Goal: Information Seeking & Learning: Check status

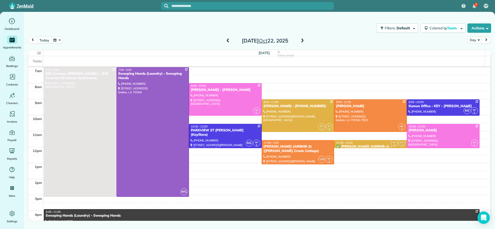
drag, startPoint x: 46, startPoint y: 41, endPoint x: 90, endPoint y: 38, distance: 45.0
click at [46, 41] on button "today" at bounding box center [44, 40] width 14 height 7
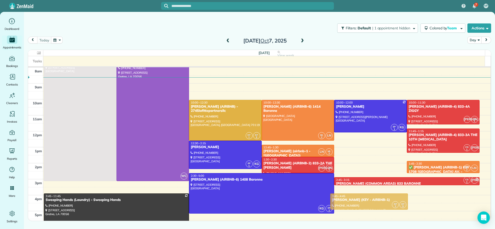
scroll to position [16, 0]
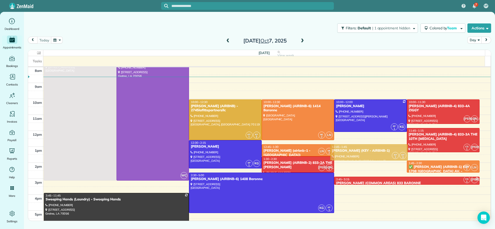
drag, startPoint x: 360, startPoint y: 178, endPoint x: 353, endPoint y: 174, distance: 8.3
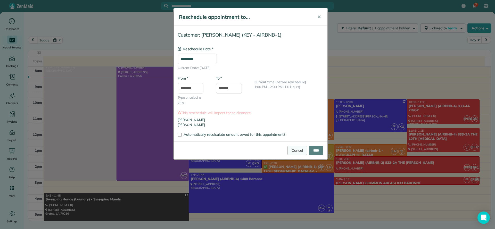
type input "**********"
click at [291, 152] on link "Cancel" at bounding box center [297, 150] width 20 height 9
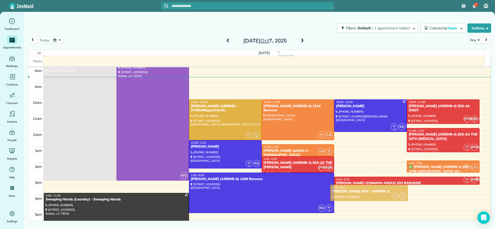
drag, startPoint x: 348, startPoint y: 158, endPoint x: 343, endPoint y: 190, distance: 32.0
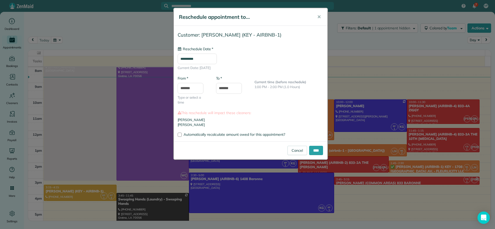
type input "**********"
click at [291, 151] on link "Cancel" at bounding box center [297, 150] width 20 height 9
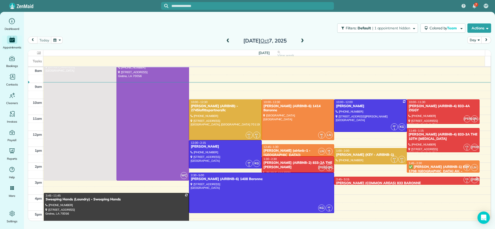
click at [230, 39] on span at bounding box center [228, 41] width 6 height 5
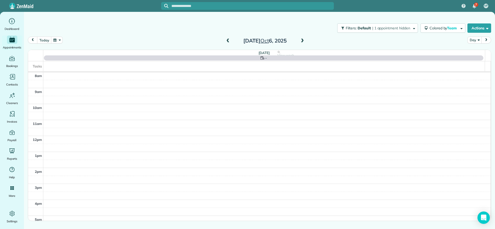
scroll to position [0, 0]
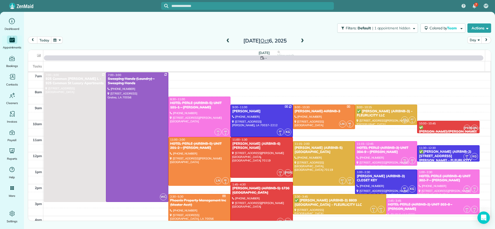
click at [230, 39] on span at bounding box center [228, 41] width 6 height 5
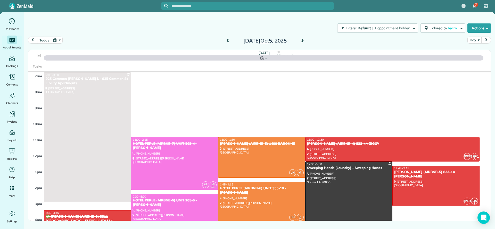
click at [230, 40] on span at bounding box center [228, 41] width 6 height 5
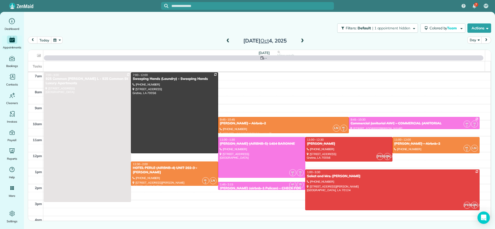
click at [230, 40] on span at bounding box center [228, 41] width 6 height 5
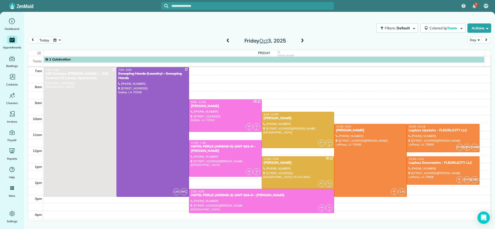
click at [230, 40] on span at bounding box center [228, 41] width 6 height 5
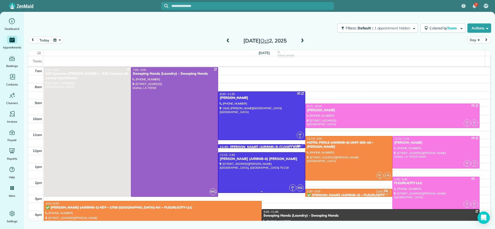
click at [279, 170] on div at bounding box center [261, 173] width 87 height 40
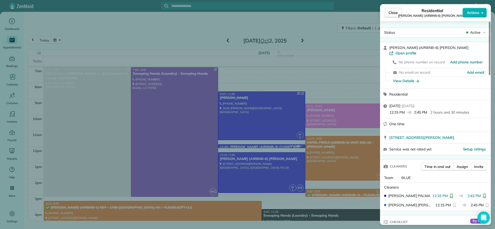
click at [393, 12] on span "Close" at bounding box center [392, 12] width 9 height 5
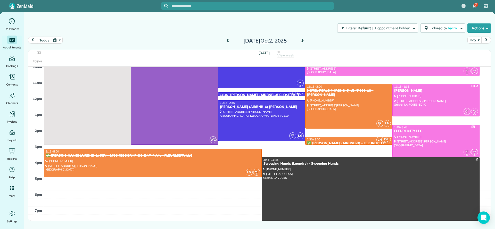
scroll to position [39, 0]
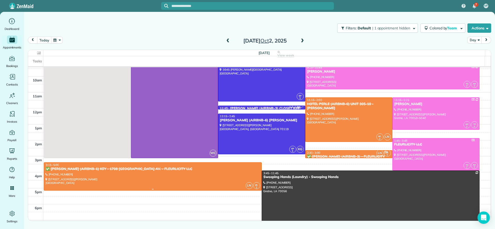
click at [166, 177] on div at bounding box center [152, 177] width 217 height 28
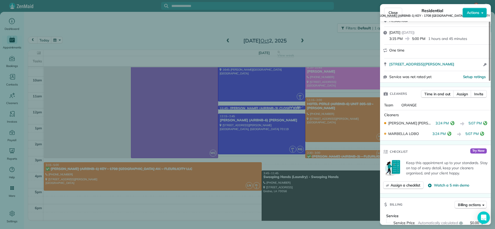
scroll to position [117, 0]
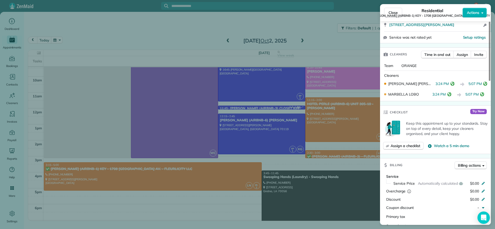
click at [387, 15] on span "✅ NELSON RICHARD (AIRBNB-1) KEY - 1708 POLAND AV. (FLEURLICITY LLC)" at bounding box center [432, 16] width 130 height 4
click at [390, 11] on span "Close" at bounding box center [392, 12] width 9 height 5
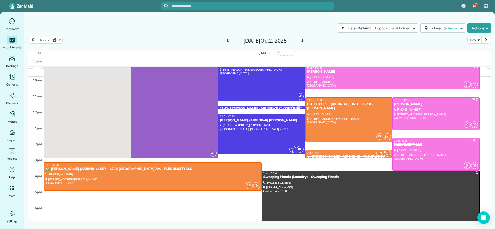
click at [263, 106] on link "EP 1 KG 11:45 - 12:00 LORI HALL (AIRBNB-3) CLOSET KEY (706) 564-0844 6399 West …" at bounding box center [261, 108] width 87 height 4
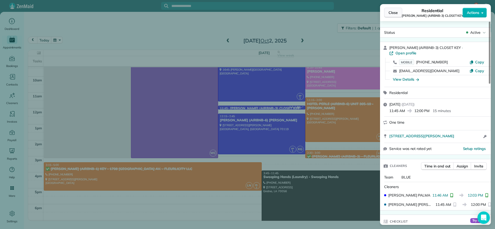
click at [396, 12] on span "Close" at bounding box center [392, 12] width 9 height 5
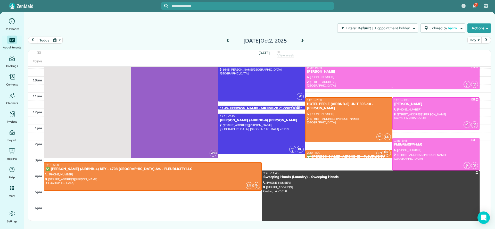
click at [435, 77] on div at bounding box center [392, 77] width 174 height 24
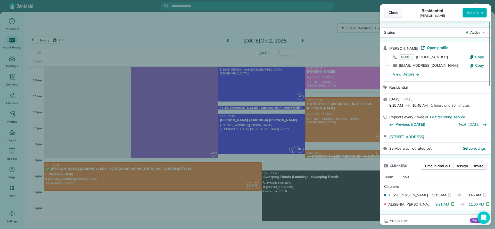
click at [393, 14] on span "Close" at bounding box center [392, 12] width 9 height 5
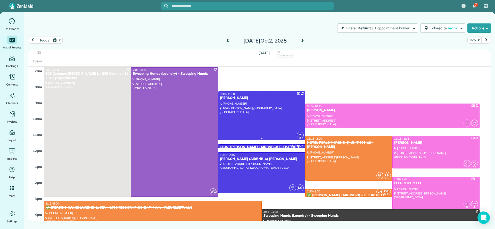
click at [274, 106] on div at bounding box center [261, 116] width 87 height 48
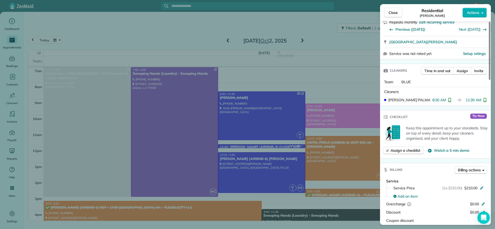
scroll to position [155, 0]
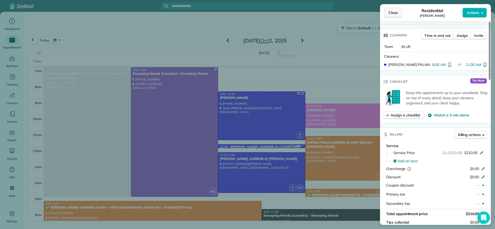
click at [387, 12] on button "Close" at bounding box center [393, 13] width 18 height 10
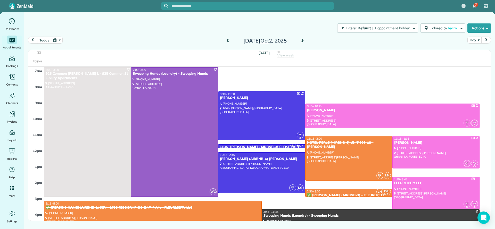
click at [224, 42] on div "Thursday Oct 2, 2025" at bounding box center [265, 41] width 82 height 8
click at [302, 39] on span at bounding box center [302, 41] width 6 height 5
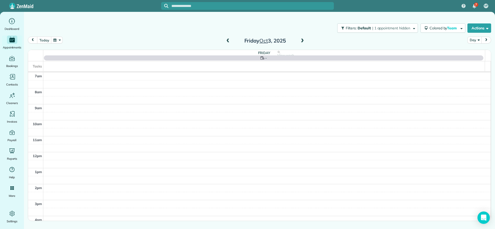
click at [302, 39] on span at bounding box center [302, 41] width 6 height 5
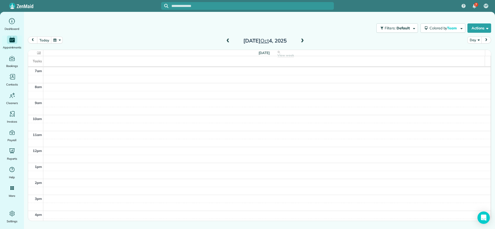
click at [303, 39] on span at bounding box center [302, 41] width 6 height 5
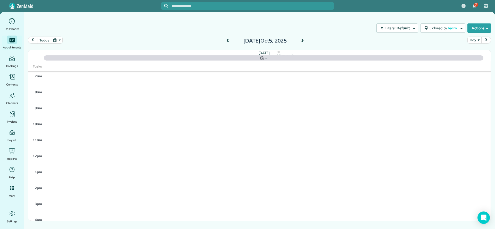
click at [228, 42] on span at bounding box center [228, 41] width 6 height 5
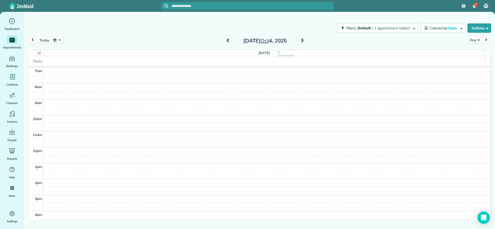
click at [300, 42] on span at bounding box center [302, 41] width 6 height 5
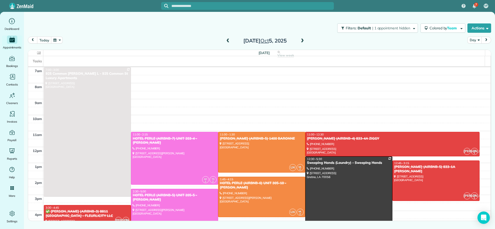
click at [226, 43] on span at bounding box center [228, 41] width 6 height 5
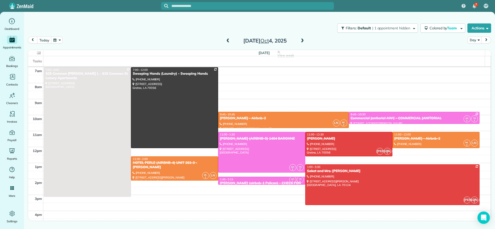
click at [228, 40] on span at bounding box center [228, 41] width 6 height 5
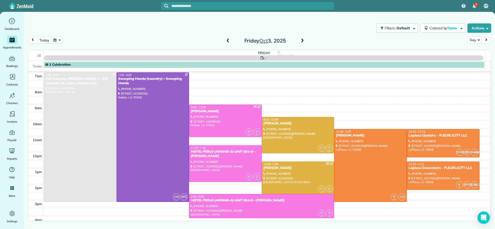
click at [228, 40] on span at bounding box center [228, 41] width 6 height 5
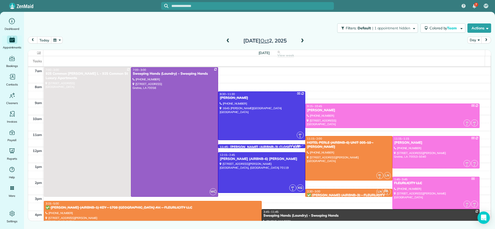
click at [303, 42] on span at bounding box center [302, 41] width 6 height 5
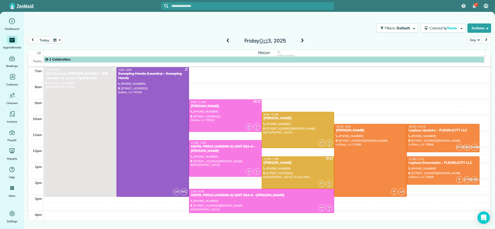
click at [303, 41] on span at bounding box center [302, 41] width 6 height 5
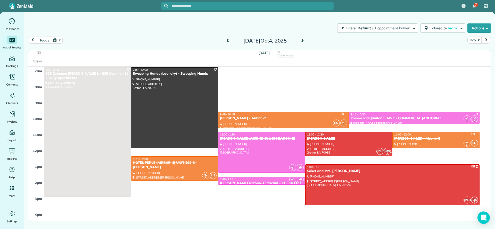
click at [227, 39] on span at bounding box center [228, 41] width 6 height 5
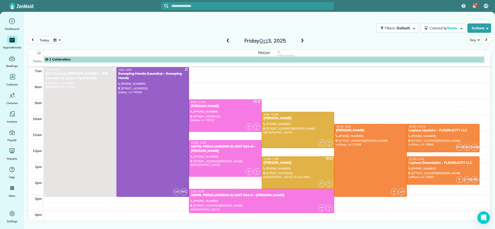
click at [227, 39] on span at bounding box center [228, 41] width 6 height 5
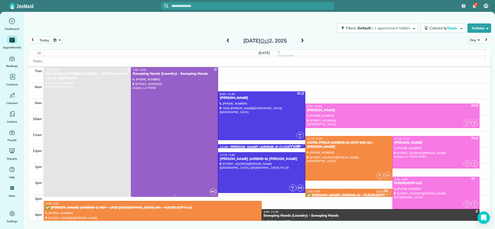
click at [189, 151] on div at bounding box center [174, 132] width 87 height 129
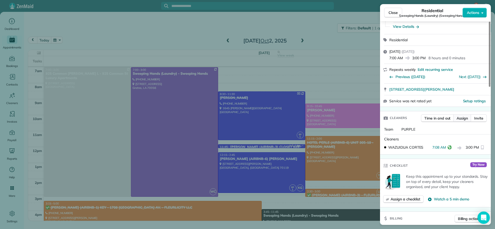
scroll to position [39, 0]
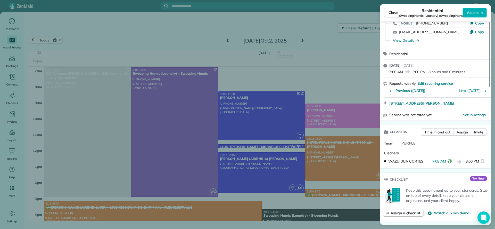
click at [296, 27] on div "Close Residential Sweeping Hands (Laundry) (Sweeping Hands) Actions Status Acti…" at bounding box center [247, 114] width 495 height 229
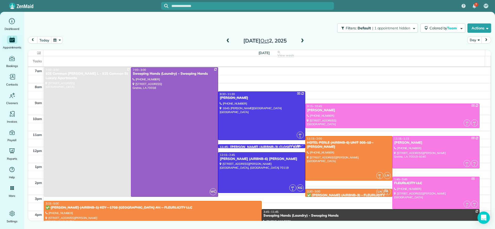
click at [302, 43] on span at bounding box center [302, 41] width 6 height 5
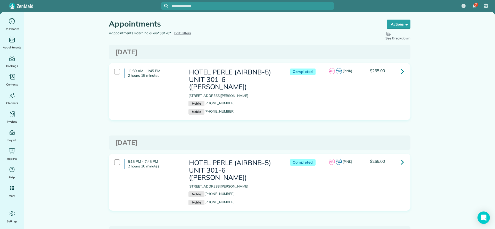
click at [180, 34] on span "Edit Filters" at bounding box center [182, 33] width 17 height 4
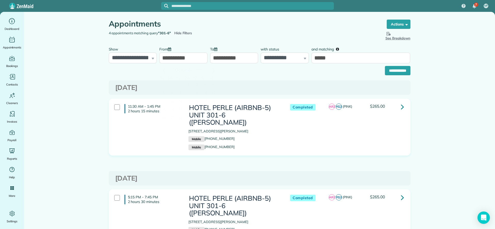
click at [173, 59] on input "**********" at bounding box center [183, 58] width 48 height 11
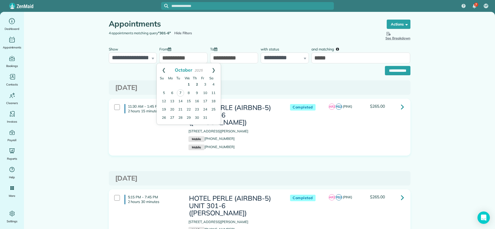
click at [196, 85] on link "2" at bounding box center [197, 85] width 8 height 8
type input "**********"
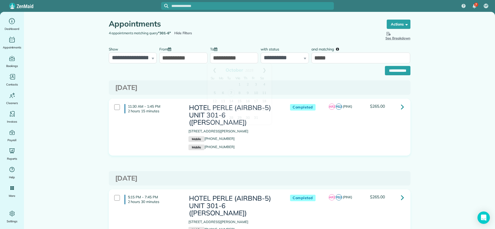
click at [234, 57] on input "**********" at bounding box center [234, 58] width 48 height 11
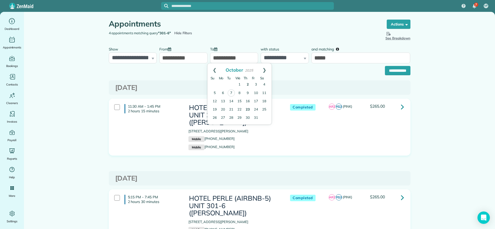
click at [247, 85] on link "2" at bounding box center [248, 85] width 8 height 8
type input "**********"
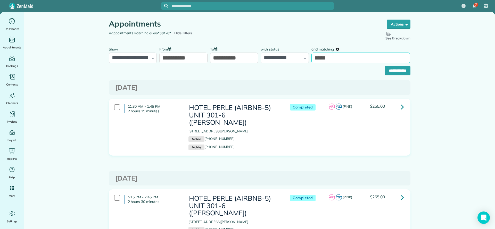
drag, startPoint x: 334, startPoint y: 58, endPoint x: 285, endPoint y: 58, distance: 49.0
click at [285, 58] on div "**********" at bounding box center [259, 53] width 304 height 19
click at [370, 61] on input "and matching" at bounding box center [360, 58] width 99 height 11
click at [402, 72] on input "**********" at bounding box center [398, 70] width 26 height 9
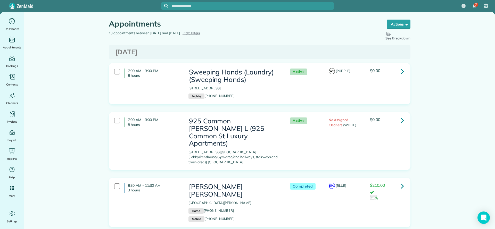
click at [200, 32] on span "Edit Filters" at bounding box center [191, 33] width 17 height 4
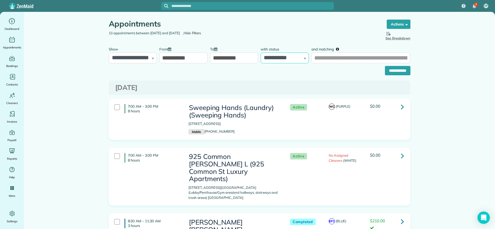
click at [300, 60] on select "**********" at bounding box center [285, 58] width 48 height 11
select select "****"
click at [261, 53] on select "**********" at bounding box center [285, 58] width 48 height 11
click at [325, 61] on input "and matching" at bounding box center [360, 58] width 99 height 11
type input "*******"
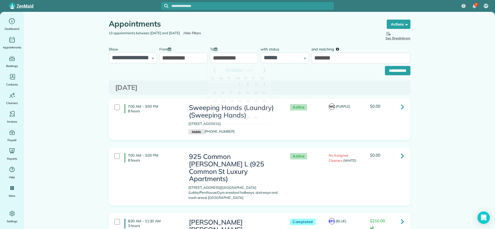
click at [225, 58] on input "**********" at bounding box center [234, 58] width 48 height 11
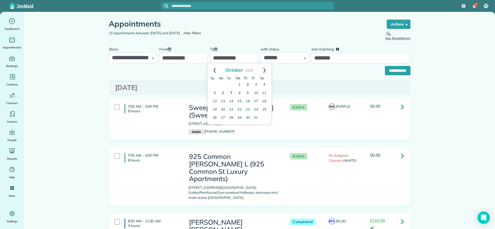
click at [230, 93] on link "7" at bounding box center [231, 92] width 7 height 7
type input "**********"
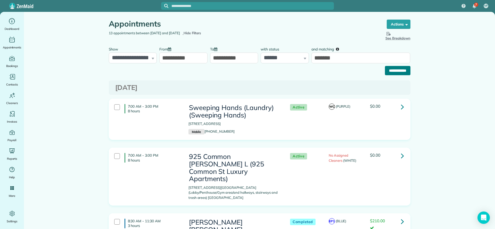
click at [386, 70] on input "**********" at bounding box center [398, 70] width 26 height 9
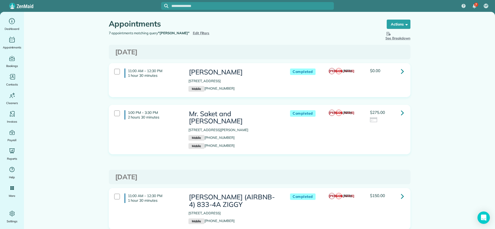
click at [193, 33] on span "Edit Filters" at bounding box center [201, 33] width 17 height 4
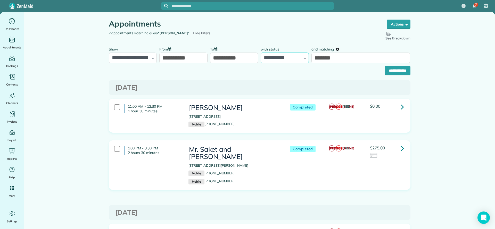
click at [300, 60] on select "**********" at bounding box center [285, 58] width 48 height 11
select select
click at [261, 53] on select "**********" at bounding box center [285, 58] width 48 height 11
click at [386, 72] on input "**********" at bounding box center [398, 70] width 26 height 9
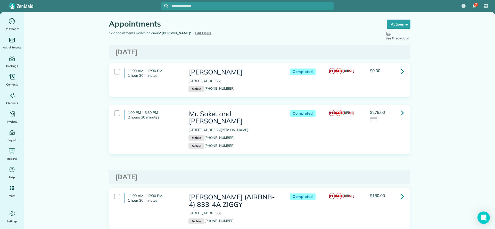
click at [195, 33] on span "Edit Filters" at bounding box center [203, 33] width 17 height 4
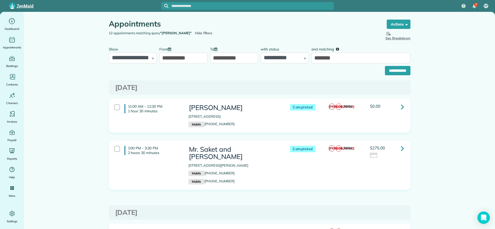
click at [397, 108] on link at bounding box center [402, 107] width 10 height 10
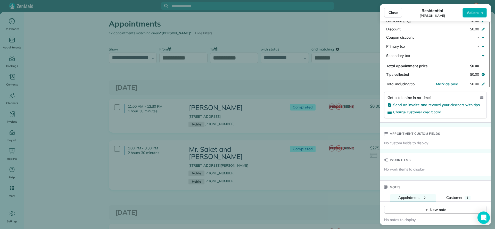
scroll to position [198, 0]
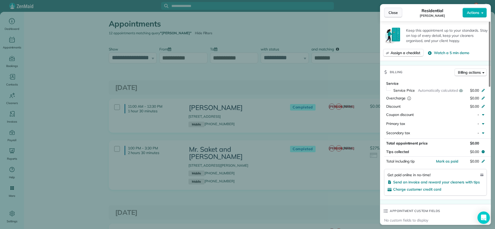
click at [388, 12] on button "Close" at bounding box center [393, 13] width 18 height 10
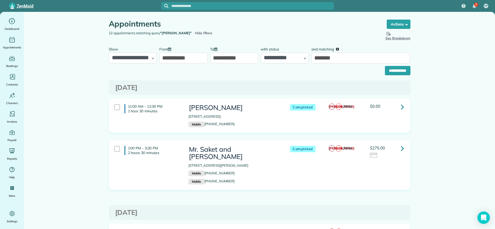
click at [401, 110] on link at bounding box center [402, 107] width 10 height 10
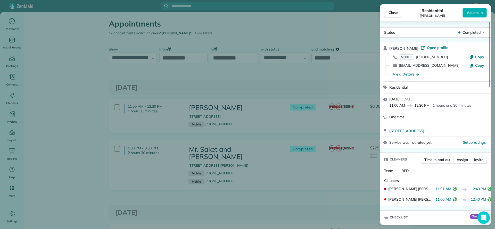
scroll to position [39, 0]
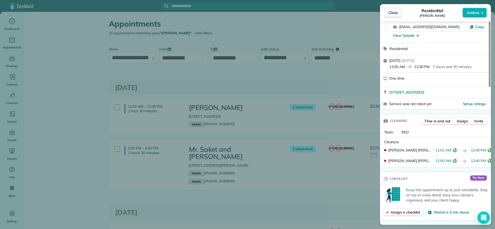
click at [391, 16] on button "Close" at bounding box center [393, 13] width 18 height 10
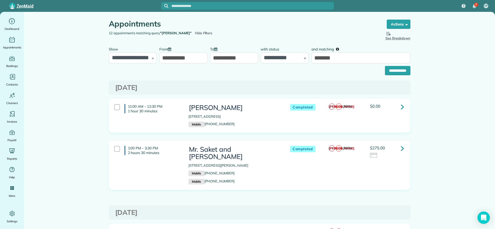
click at [401, 148] on icon at bounding box center [402, 148] width 3 height 9
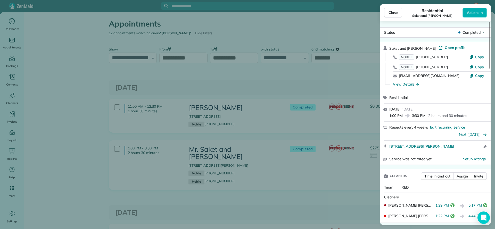
scroll to position [77, 0]
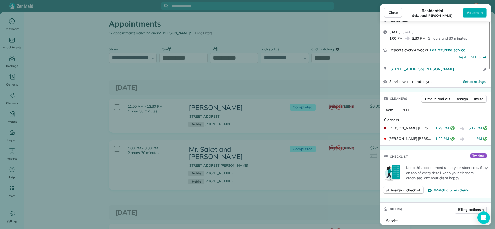
click at [324, 75] on div "Close Residential Saket and Mrs. Mamila Singh Actions Status Completed Saket an…" at bounding box center [247, 114] width 495 height 229
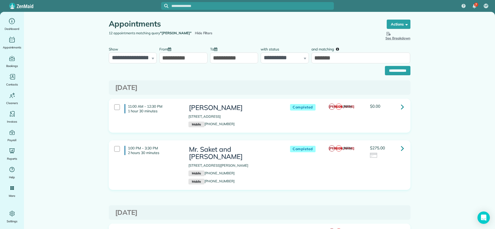
click at [255, 112] on div "LaSHANDA BROWN 546 Lapalco Boulevard Gretna LA 70056 Mobile (504) 603-8578" at bounding box center [233, 115] width 91 height 23
click at [393, 108] on div "$0.00" at bounding box center [387, 106] width 34 height 4
click at [401, 108] on icon at bounding box center [402, 106] width 3 height 9
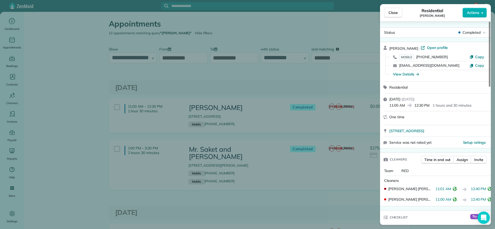
click at [356, 142] on div "Close Residential LaSHANDA BROWN Actions Status Completed LaSHANDA BROWN · Open…" at bounding box center [247, 114] width 495 height 229
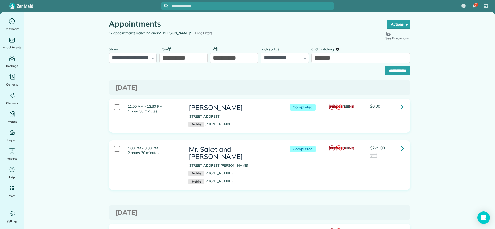
click at [401, 149] on icon at bounding box center [402, 148] width 3 height 9
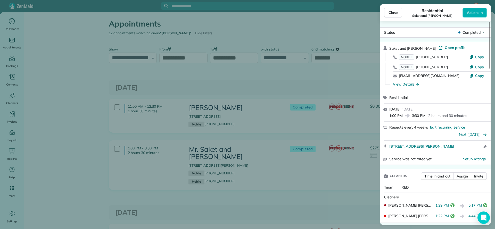
scroll to position [44, 0]
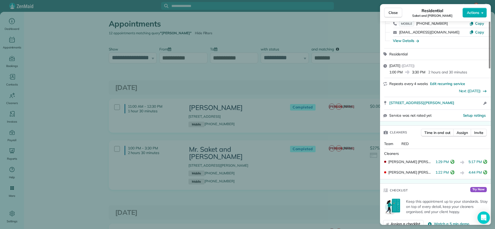
click at [286, 114] on div "Close Residential Saket and Mrs. Mamila Singh Actions Status Completed Saket an…" at bounding box center [247, 114] width 495 height 229
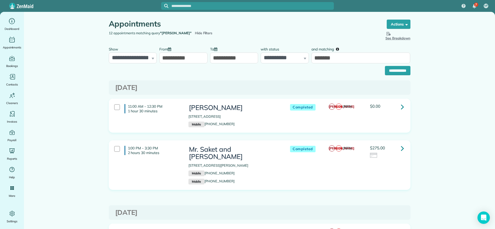
click at [401, 107] on icon at bounding box center [402, 106] width 3 height 9
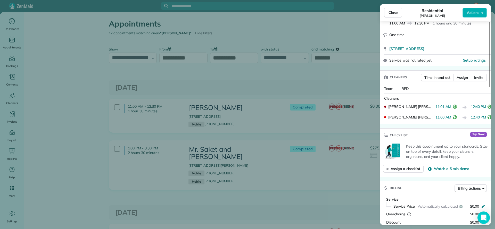
scroll to position [5, 0]
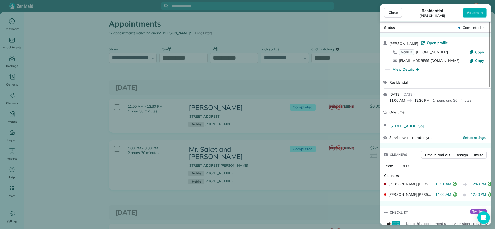
click at [256, 166] on div "Close Residential [PERSON_NAME] Actions Status Completed [PERSON_NAME] · Open p…" at bounding box center [247, 114] width 495 height 229
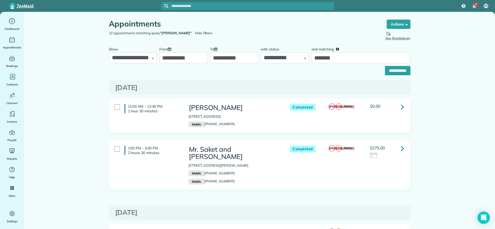
click at [397, 151] on link at bounding box center [402, 148] width 10 height 10
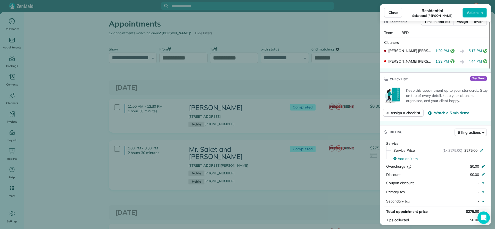
scroll to position [77, 0]
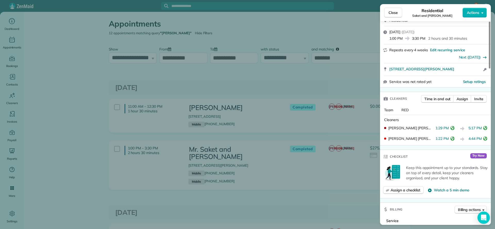
drag, startPoint x: 478, startPoint y: 138, endPoint x: 461, endPoint y: 137, distance: 17.3
click at [461, 137] on div "1:22 PM 4:44 PM" at bounding box center [460, 139] width 51 height 6
click at [245, 108] on div "Close Residential Saket and Mrs. Mamila Singh Actions Status Completed Saket an…" at bounding box center [247, 114] width 495 height 229
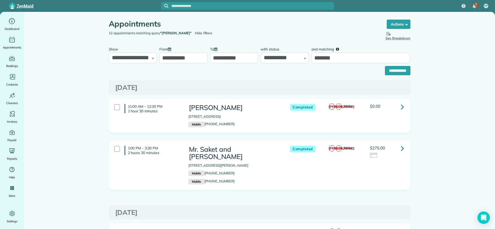
click at [256, 114] on p "[STREET_ADDRESS]" at bounding box center [233, 116] width 91 height 5
click at [248, 124] on p "Mobile (504) 603-8578" at bounding box center [233, 125] width 91 height 6
click at [401, 107] on icon at bounding box center [402, 106] width 3 height 9
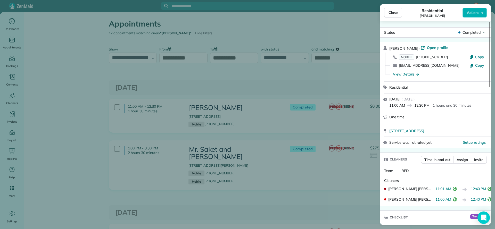
drag, startPoint x: 451, startPoint y: 188, endPoint x: 433, endPoint y: 189, distance: 17.8
click at [433, 189] on div "JACQUELIN BEATRIZ ORELLANA AMAYA 11:01 AM 12:40 PM" at bounding box center [435, 189] width 107 height 11
copy div "LANA AMAYA 11:01 AM"
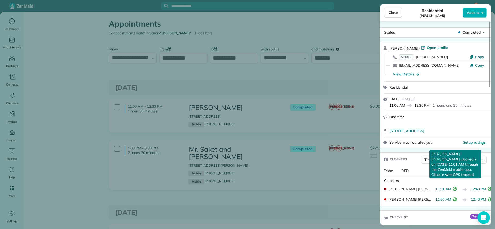
click at [448, 188] on span "11:01 AM" at bounding box center [443, 189] width 16 height 6
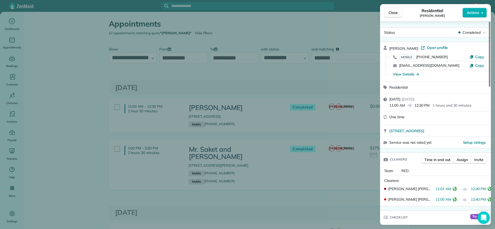
drag, startPoint x: 450, startPoint y: 188, endPoint x: 435, endPoint y: 189, distance: 15.0
click at [435, 189] on span "11:01 AM" at bounding box center [443, 189] width 16 height 6
copy span "11:01 AM"
click at [349, 126] on div "Close Residential LaSHANDA BROWN Actions Status Completed LaSHANDA BROWN · Open…" at bounding box center [247, 114] width 495 height 229
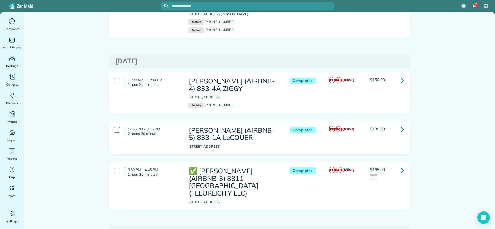
scroll to position [155, 0]
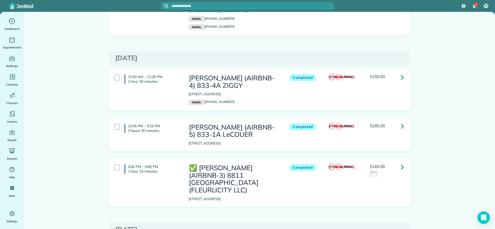
click at [401, 80] on icon at bounding box center [402, 77] width 3 height 9
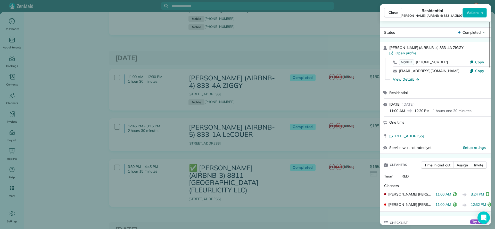
scroll to position [39, 0]
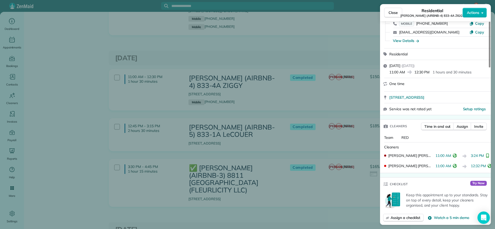
click at [347, 23] on div "Close Residential NICK BRUNO (AIRBNB-4) 833-4A ZIGGY Actions Status Completed N…" at bounding box center [247, 114] width 495 height 229
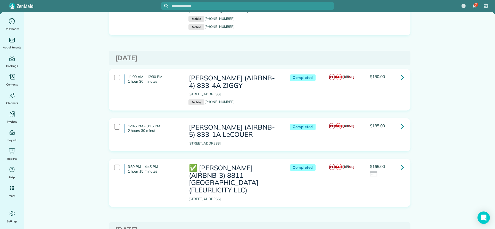
click at [401, 169] on icon at bounding box center [402, 167] width 3 height 9
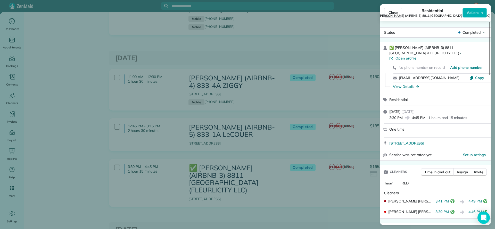
scroll to position [77, 0]
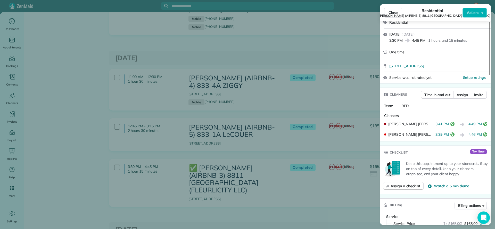
click at [352, 57] on div "Close Residential ✅ MATT GLAPION (AIRBNB-3) 8811 EDINBURGH (FLEURLICITY LLC) Ac…" at bounding box center [247, 114] width 495 height 229
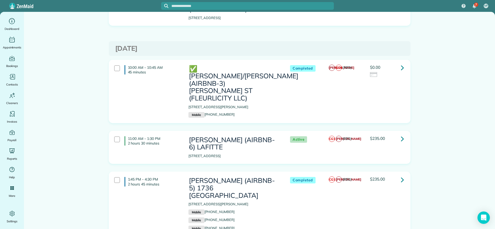
scroll to position [348, 0]
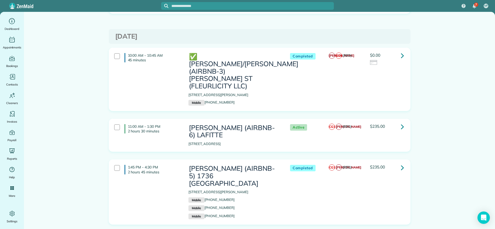
click at [401, 58] on icon at bounding box center [402, 55] width 3 height 9
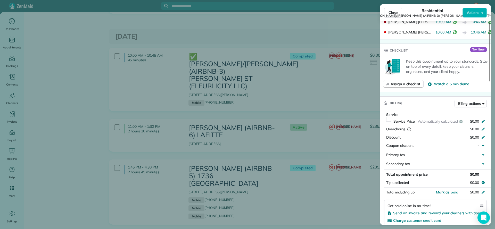
scroll to position [155, 0]
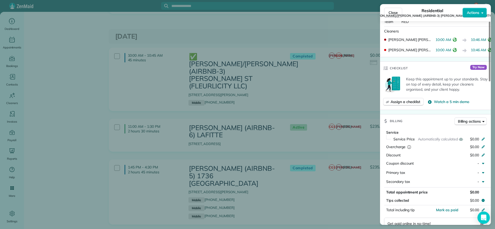
click at [300, 123] on div "Close Residential ✅ ERROL/KIZZY (AIRBNB-3) CONTI ST (FLEURLICITY LLC) Actions S…" at bounding box center [247, 114] width 495 height 229
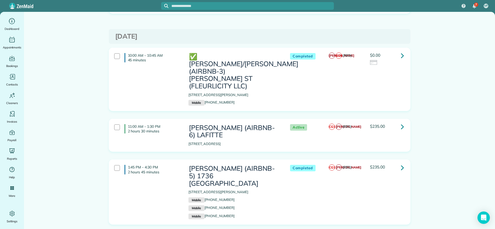
click at [401, 163] on icon at bounding box center [402, 167] width 3 height 9
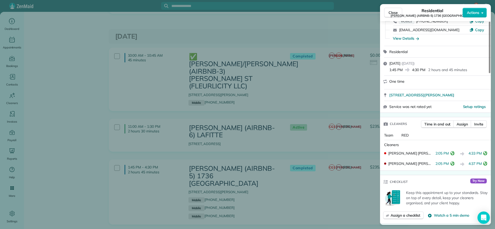
scroll to position [39, 0]
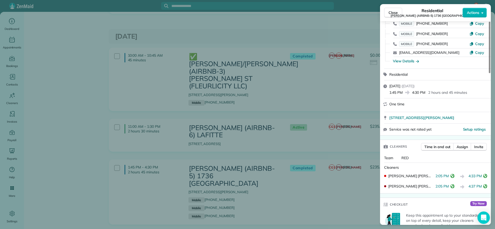
click at [337, 39] on div "Close Residential NICK BRUNO (AIRBNB-5) 1736 Thalia Actions Status Completed NI…" at bounding box center [247, 114] width 495 height 229
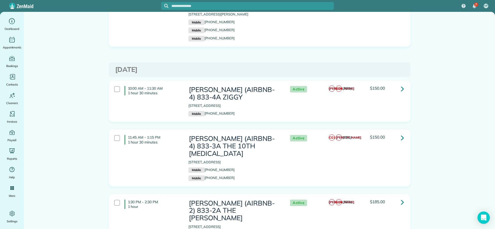
scroll to position [515, 0]
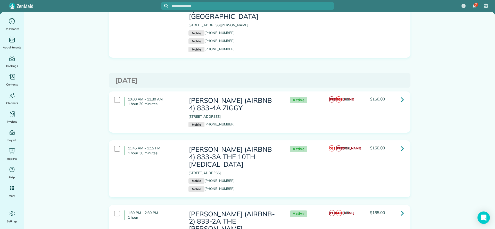
click at [401, 95] on icon at bounding box center [402, 99] width 3 height 9
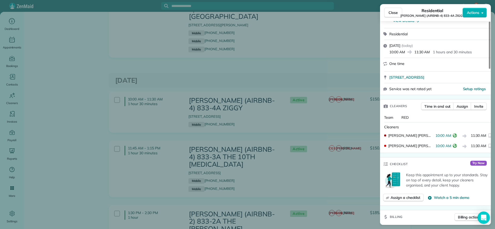
scroll to position [77, 0]
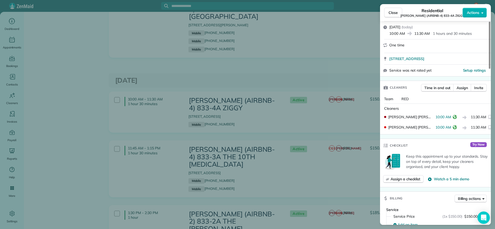
click at [223, 104] on div "Close Residential NICK BRUNO (AIRBNB-4) 833-4A ZIGGY Actions Status Active NICK…" at bounding box center [247, 114] width 495 height 229
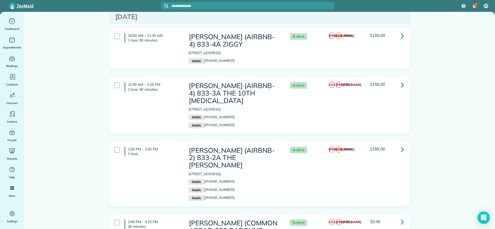
scroll to position [592, 0]
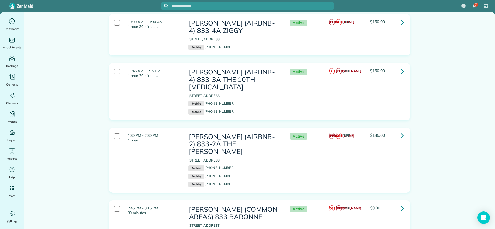
click at [401, 204] on icon at bounding box center [402, 208] width 3 height 9
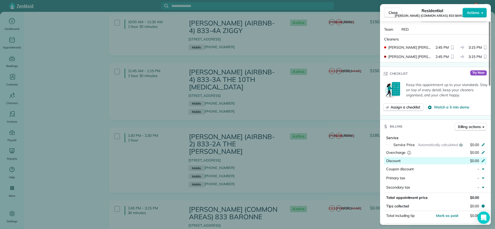
scroll to position [77, 0]
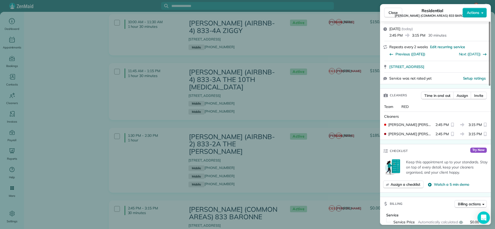
click at [329, 196] on div "Close Residential NICK BRUNO (COMMON AREAS) 833 BARONNE Actions Status Active N…" at bounding box center [247, 114] width 495 height 229
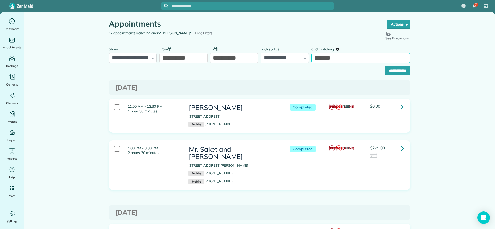
drag, startPoint x: 340, startPoint y: 58, endPoint x: 244, endPoint y: 61, distance: 96.7
click at [244, 61] on div "**********" at bounding box center [259, 53] width 304 height 19
type input "*********"
click at [393, 71] on input "**********" at bounding box center [398, 70] width 26 height 9
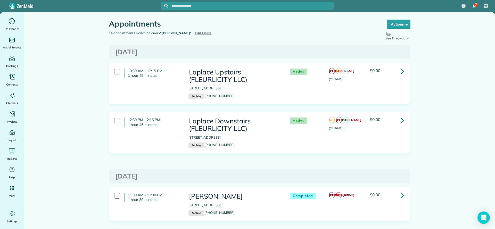
click at [305, 52] on h3 "[DATE]" at bounding box center [259, 51] width 289 height 7
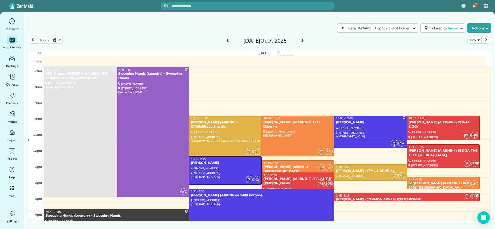
click at [229, 41] on span at bounding box center [228, 41] width 6 height 5
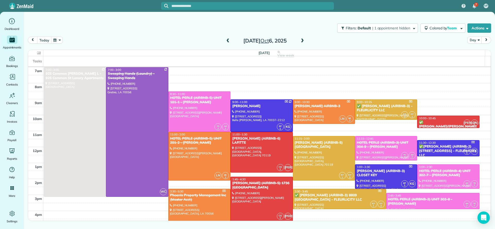
click at [229, 41] on span at bounding box center [228, 41] width 6 height 5
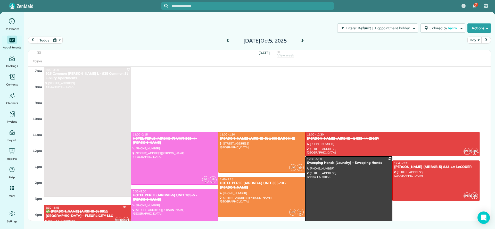
click at [229, 42] on span at bounding box center [228, 41] width 6 height 5
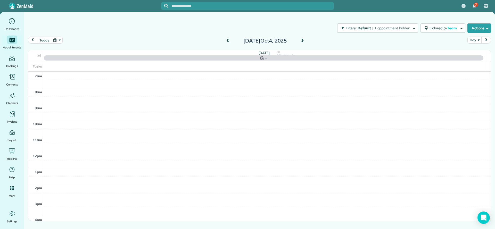
click at [229, 42] on span at bounding box center [228, 41] width 6 height 5
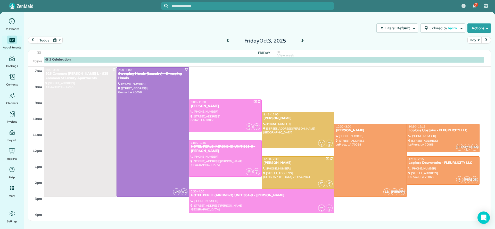
click at [229, 42] on span at bounding box center [228, 41] width 6 height 5
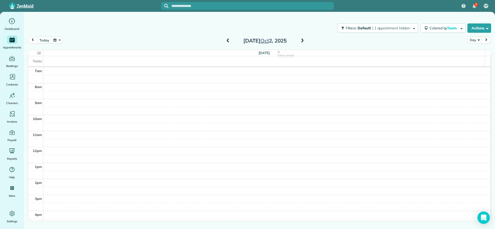
click at [227, 40] on span at bounding box center [228, 41] width 6 height 5
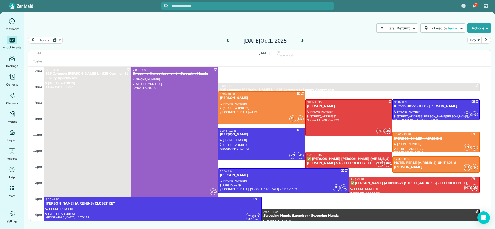
click at [302, 41] on span at bounding box center [302, 41] width 6 height 5
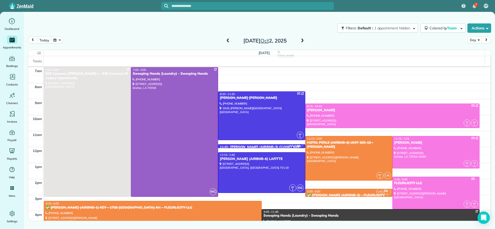
click at [304, 42] on span at bounding box center [302, 41] width 6 height 5
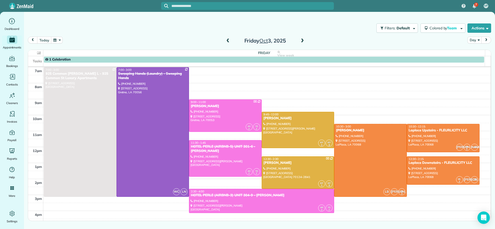
click at [301, 42] on span at bounding box center [302, 41] width 6 height 5
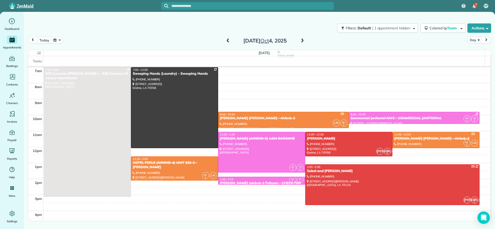
click at [301, 42] on span at bounding box center [302, 41] width 6 height 5
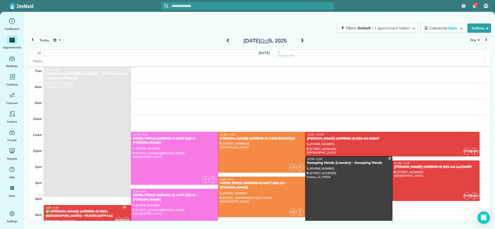
click at [301, 42] on span at bounding box center [302, 41] width 6 height 5
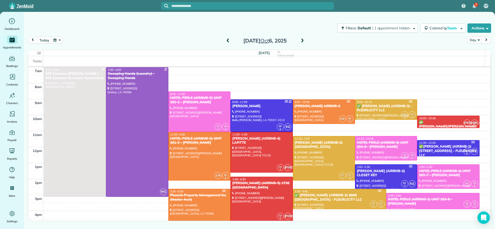
click at [228, 42] on span at bounding box center [228, 41] width 6 height 5
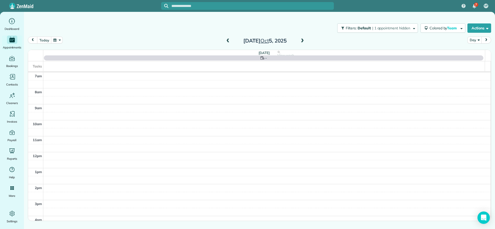
click at [228, 42] on span at bounding box center [228, 41] width 6 height 5
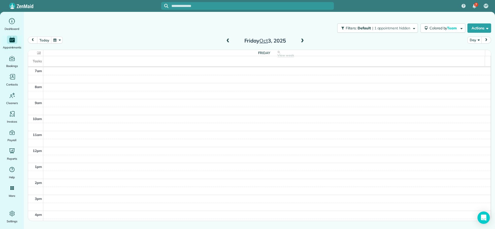
click at [228, 42] on span at bounding box center [228, 41] width 6 height 5
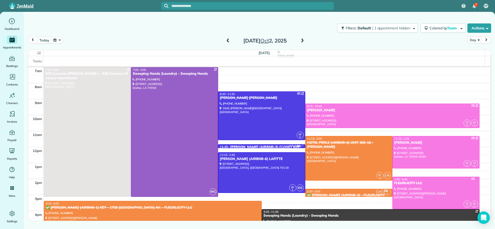
click at [303, 40] on span at bounding box center [302, 41] width 6 height 5
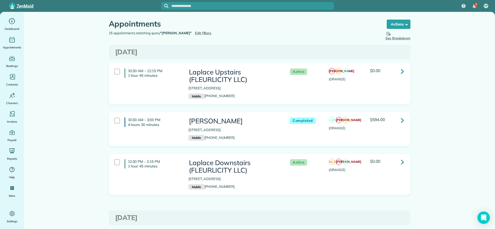
click at [401, 121] on icon at bounding box center [402, 120] width 3 height 9
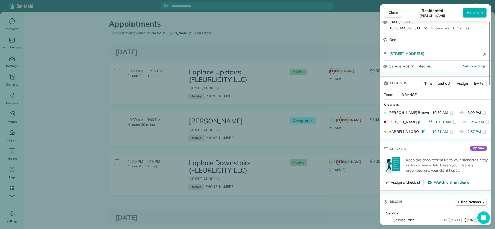
scroll to position [39, 0]
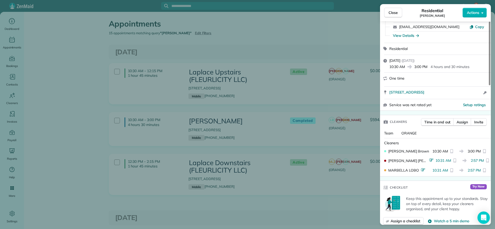
click at [253, 96] on div "Close Residential [PERSON_NAME] Actions Status Completed [PERSON_NAME] · Open p…" at bounding box center [247, 114] width 495 height 229
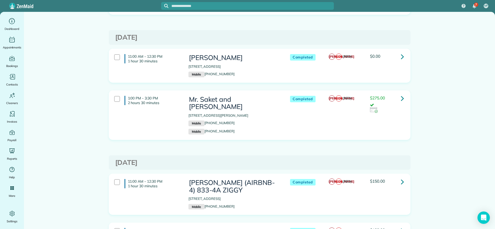
scroll to position [193, 0]
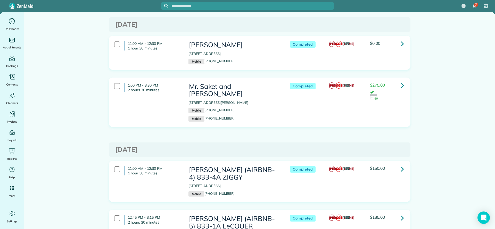
click at [401, 48] on icon at bounding box center [402, 43] width 3 height 9
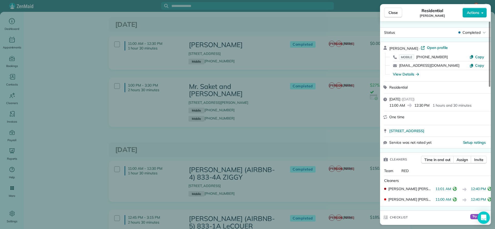
click at [258, 127] on div "Close Residential [PERSON_NAME] Actions Status Completed [PERSON_NAME] · Open p…" at bounding box center [247, 114] width 495 height 229
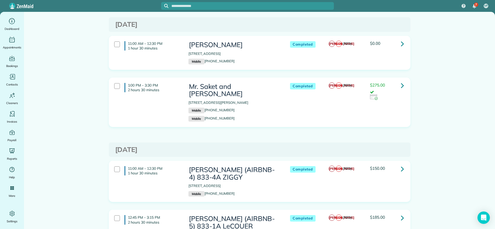
click at [401, 47] on icon at bounding box center [402, 43] width 3 height 9
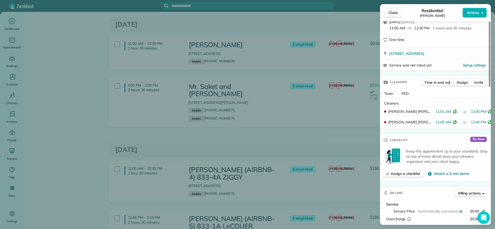
scroll to position [116, 0]
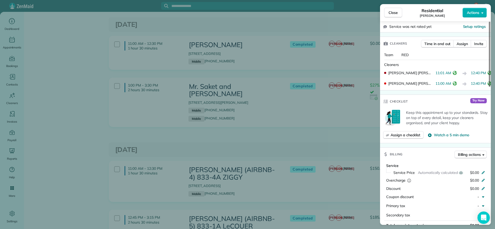
click at [285, 123] on div "Close Residential [PERSON_NAME] Actions Status Completed [PERSON_NAME] · Open p…" at bounding box center [247, 114] width 495 height 229
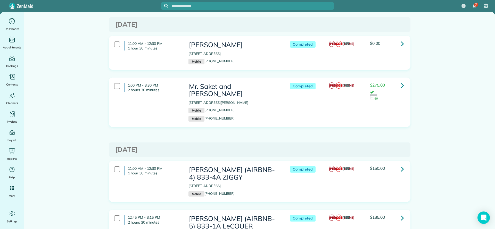
click at [401, 89] on link at bounding box center [402, 85] width 10 height 10
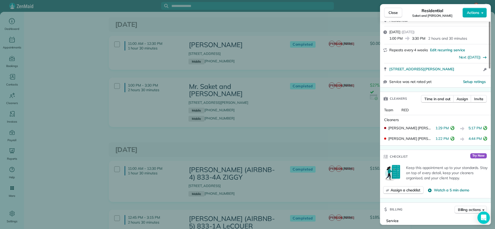
scroll to position [155, 0]
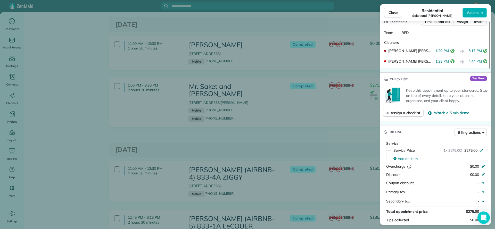
click at [318, 151] on div "Close Residential Saket and [PERSON_NAME] Actions Status Completed Saket and [P…" at bounding box center [247, 114] width 495 height 229
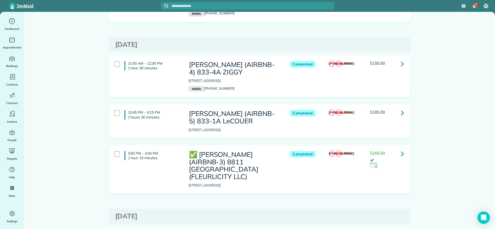
scroll to position [309, 0]
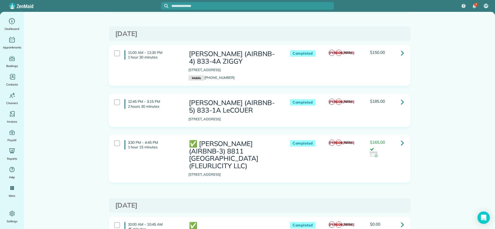
click at [401, 55] on icon at bounding box center [402, 52] width 3 height 9
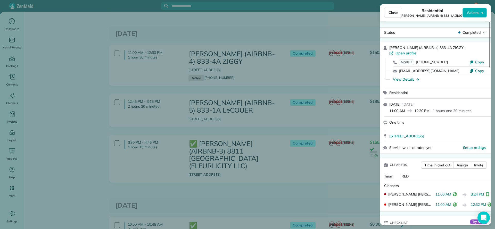
click at [348, 196] on div "Close Residential [PERSON_NAME] (AIRBNB-4) 833-4A ZIGGY Actions Status Complete…" at bounding box center [247, 114] width 495 height 229
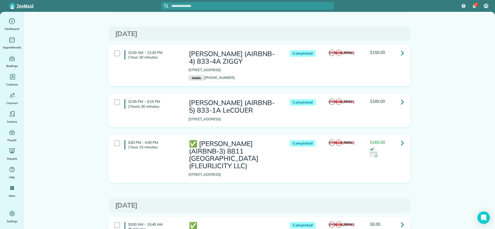
click at [401, 145] on link at bounding box center [402, 143] width 10 height 10
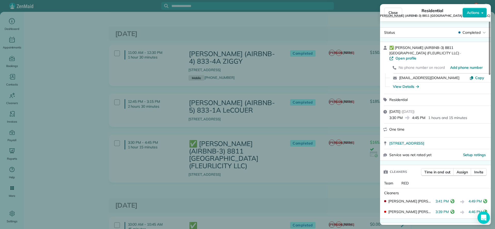
drag, startPoint x: 305, startPoint y: 75, endPoint x: 303, endPoint y: 71, distance: 4.3
click at [303, 74] on div "Close Residential ✅ [PERSON_NAME] (AIRBNB-3) 8811 [GEOGRAPHIC_DATA] (FLEURLICIT…" at bounding box center [247, 114] width 495 height 229
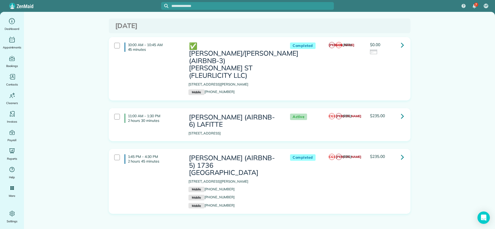
scroll to position [503, 0]
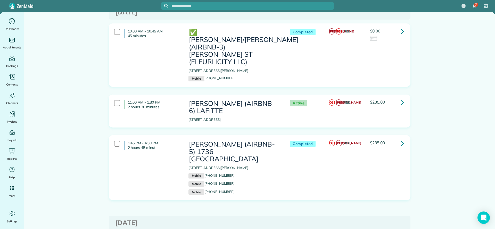
click at [401, 34] on icon at bounding box center [402, 31] width 3 height 9
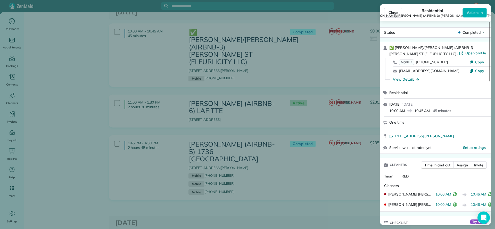
click at [344, 197] on div "Close Residential ✅ ERROL/KIZZY (AIRBNB-3) CONTI ST (FLEURLICITY LLC) Actions S…" at bounding box center [247, 114] width 495 height 229
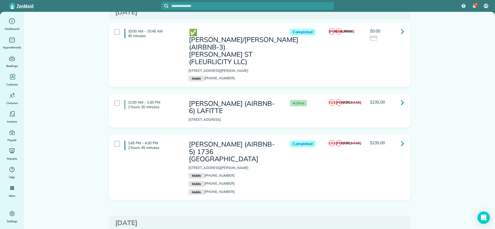
click at [402, 138] on link at bounding box center [402, 143] width 10 height 10
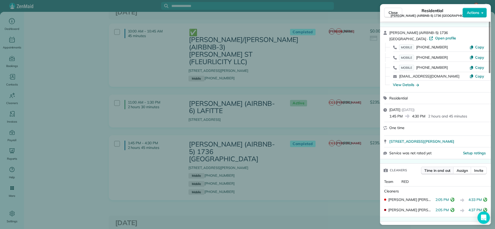
scroll to position [39, 0]
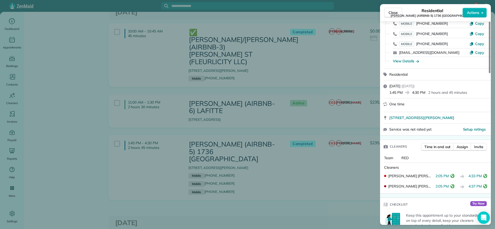
click at [353, 185] on div "Close Residential NICK BRUNO (AIRBNB-5) 1736 Thalia Actions Status Completed NI…" at bounding box center [247, 114] width 495 height 229
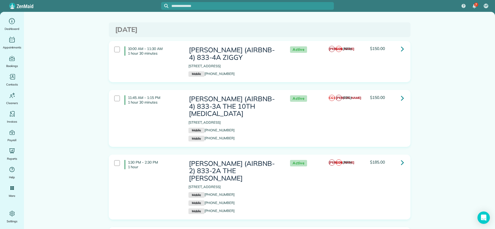
scroll to position [724, 0]
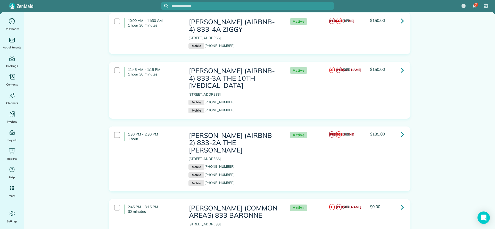
click at [401, 203] on icon at bounding box center [402, 207] width 3 height 9
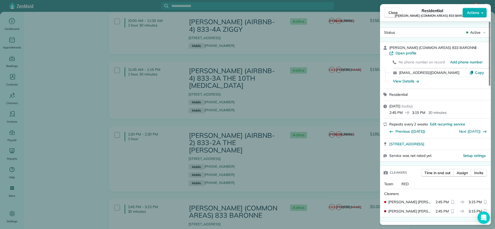
scroll to position [77, 0]
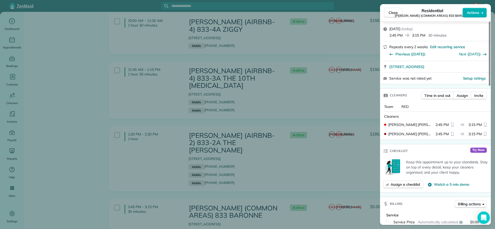
click at [329, 160] on div "Close Residential NICK BRUNO (COMMON AREAS) 833 BARONNE Actions Status Active N…" at bounding box center [247, 114] width 495 height 229
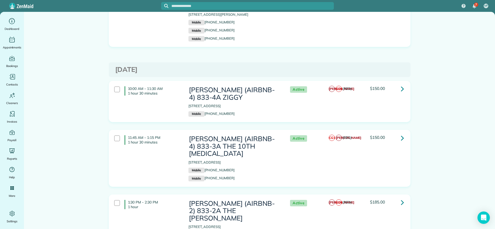
scroll to position [647, 0]
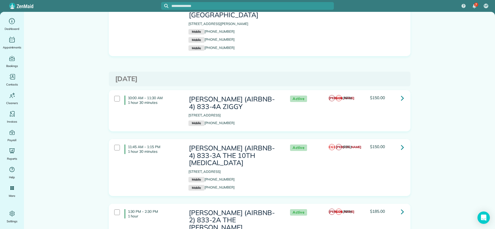
click at [401, 94] on icon at bounding box center [402, 98] width 3 height 9
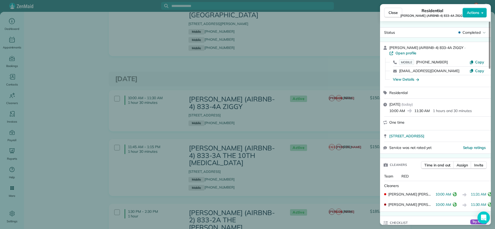
click at [322, 161] on div "Close Residential NICK BRUNO (AIRBNB-4) 833-4A ZIGGY Actions Status Completed N…" at bounding box center [247, 114] width 495 height 229
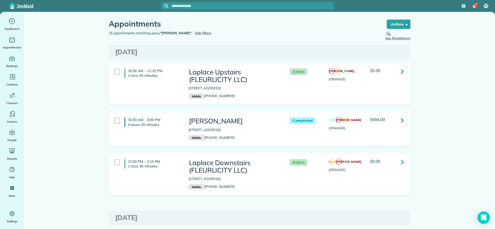
click at [195, 34] on span "Edit Filters" at bounding box center [203, 33] width 17 height 4
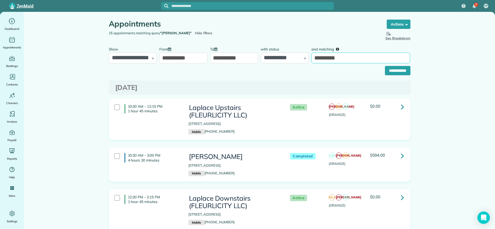
drag, startPoint x: 346, startPoint y: 59, endPoint x: 248, endPoint y: 71, distance: 98.4
click at [248, 71] on form "**********" at bounding box center [260, 59] width 302 height 31
type input "******"
click at [391, 71] on input "**********" at bounding box center [398, 70] width 26 height 9
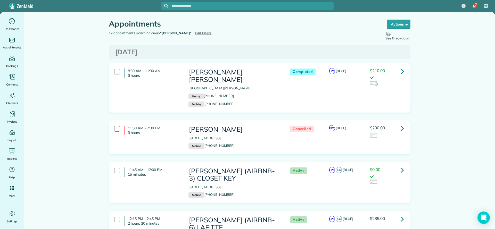
click at [401, 124] on icon at bounding box center [402, 128] width 3 height 9
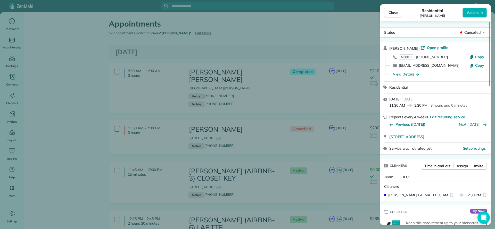
click at [349, 53] on div "Close Residential LETTY DIGIULIO Actions Status Cancelled LETTY DIGIULIO · Open…" at bounding box center [247, 114] width 495 height 229
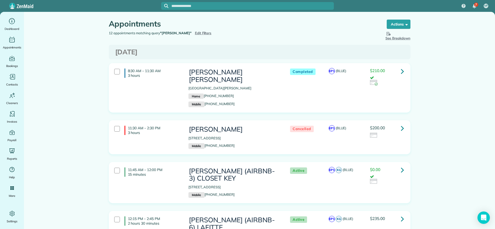
click at [401, 72] on icon at bounding box center [402, 71] width 3 height 9
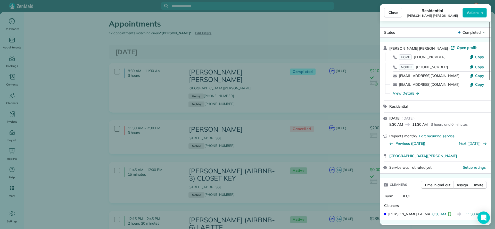
click at [335, 103] on div "Close Residential MARY MARTIN ROTH Actions Status Completed MARY MARTIN ROTH · …" at bounding box center [247, 114] width 495 height 229
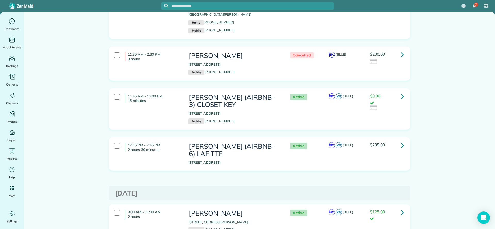
scroll to position [77, 0]
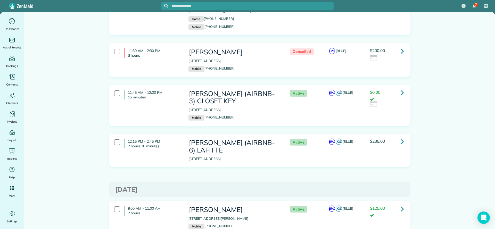
click at [401, 141] on link at bounding box center [402, 142] width 10 height 10
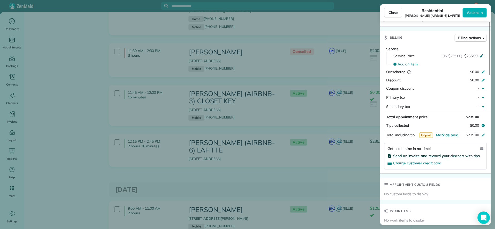
scroll to position [77, 0]
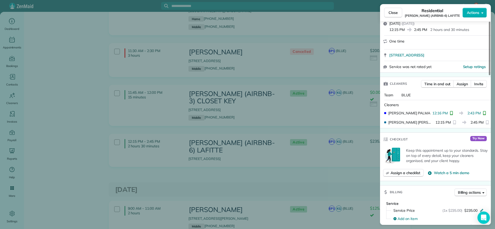
click at [353, 120] on div "Close Residential NICK BRUNO (AIRBNB-6) LAFITTE Actions Status Active NICK BRUN…" at bounding box center [247, 114] width 495 height 229
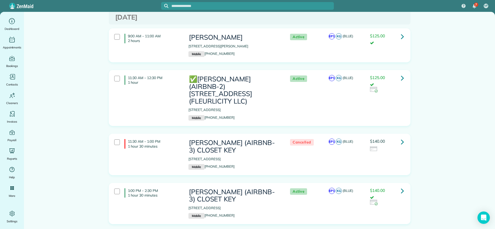
scroll to position [232, 0]
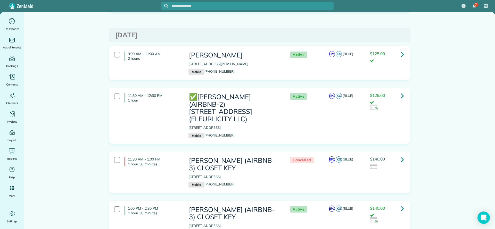
click at [401, 53] on icon at bounding box center [402, 54] width 3 height 9
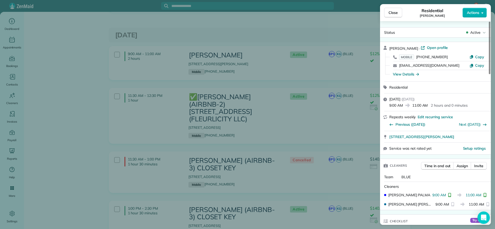
scroll to position [78, 0]
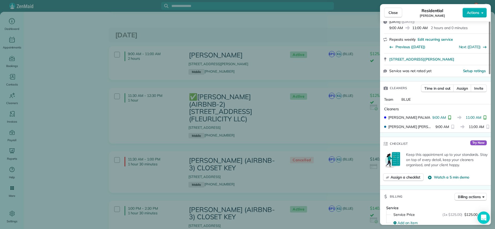
click at [329, 134] on div "Close Residential MARY BRAUD Actions Status Active MARY BRAUD · Open profile MO…" at bounding box center [247, 114] width 495 height 229
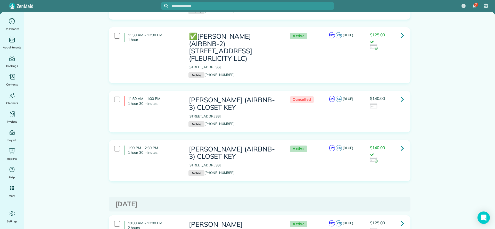
scroll to position [309, 0]
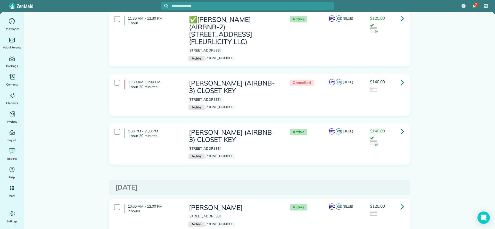
click at [401, 132] on icon at bounding box center [402, 131] width 3 height 9
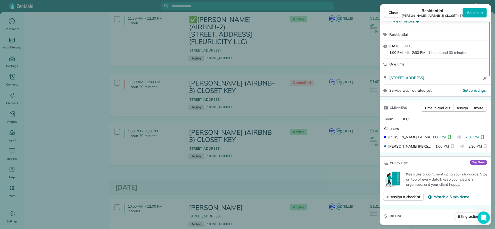
scroll to position [77, 0]
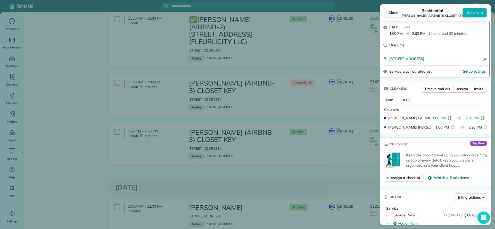
click at [332, 183] on div "Close Residential LORI HALL (AIRBNB-3) CLOSET KEY Actions Status Active LORI HA…" at bounding box center [247, 114] width 495 height 229
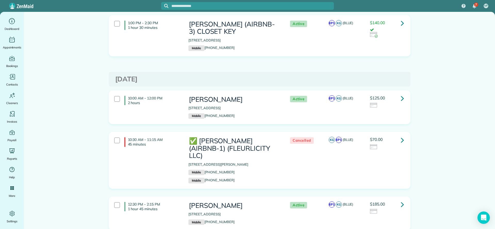
scroll to position [412, 0]
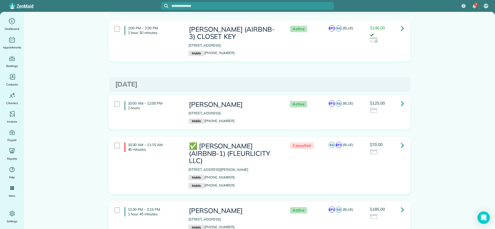
click at [401, 108] on icon at bounding box center [402, 103] width 3 height 9
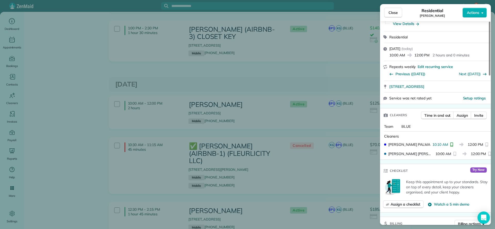
scroll to position [39, 0]
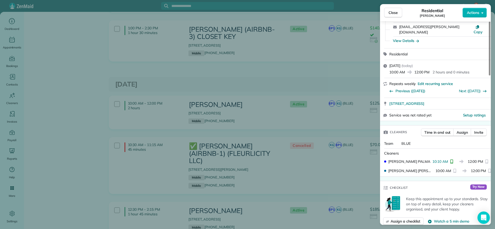
click at [332, 183] on div "Close Residential COURTENAY MILLER Actions Status Active COURTENAY MILLER · Ope…" at bounding box center [247, 114] width 495 height 229
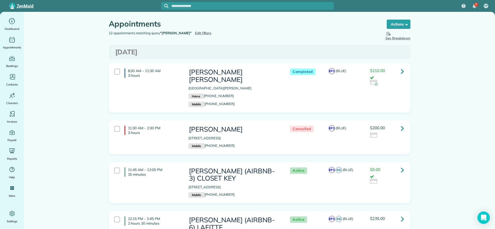
click at [195, 32] on span "Edit Filters" at bounding box center [203, 33] width 17 height 4
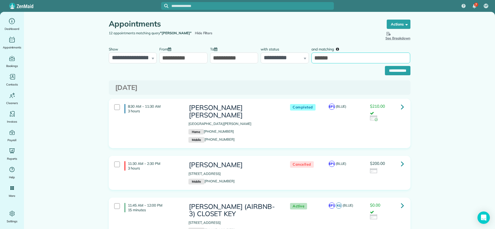
drag, startPoint x: 339, startPoint y: 58, endPoint x: 220, endPoint y: 60, distance: 119.1
click at [220, 60] on div "**********" at bounding box center [259, 53] width 304 height 19
type input "*****"
click at [385, 66] on input "**********" at bounding box center [398, 70] width 26 height 9
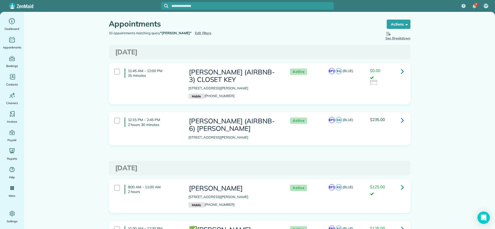
click at [401, 74] on icon at bounding box center [402, 71] width 3 height 9
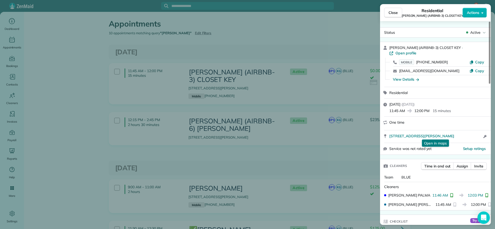
scroll to position [77, 0]
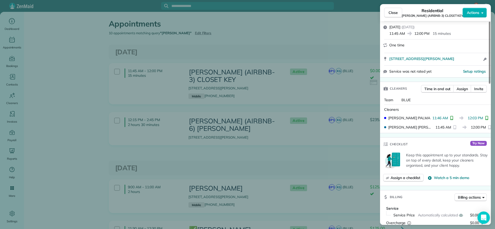
click at [312, 151] on div "Close Residential [PERSON_NAME] (AIRBNB-3) CLOSET KEY Actions Status Active [PE…" at bounding box center [247, 114] width 495 height 229
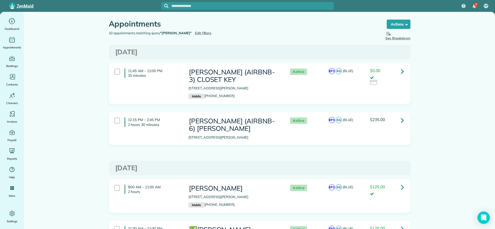
click at [401, 125] on link at bounding box center [402, 120] width 10 height 10
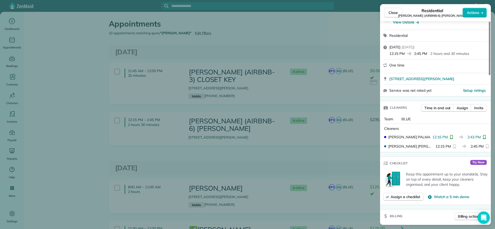
scroll to position [77, 0]
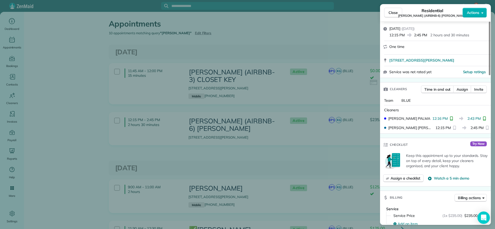
click at [96, 120] on div "Close Residential [PERSON_NAME] (AIRBNB-6) [PERSON_NAME] Actions Status Active …" at bounding box center [247, 114] width 495 height 229
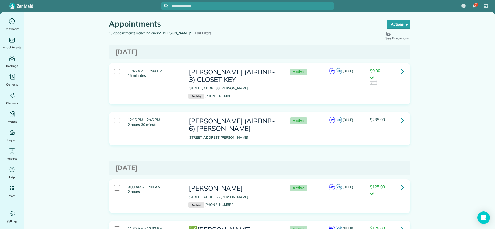
click at [195, 33] on span "Edit Filters" at bounding box center [203, 33] width 17 height 4
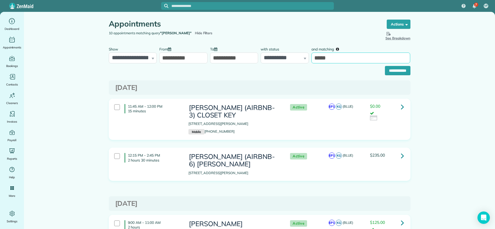
drag, startPoint x: 345, startPoint y: 59, endPoint x: 284, endPoint y: 59, distance: 61.3
click at [284, 59] on div "**********" at bounding box center [259, 53] width 304 height 19
type input "*****"
click at [385, 66] on input "**********" at bounding box center [398, 70] width 26 height 9
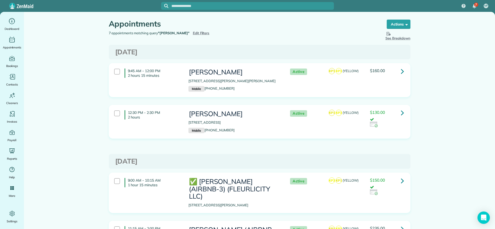
click at [401, 73] on icon at bounding box center [402, 71] width 3 height 9
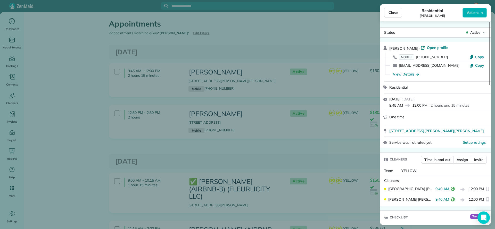
click at [292, 127] on div "Close Residential [PERSON_NAME] Actions Status Active [PERSON_NAME] · Open prof…" at bounding box center [247, 114] width 495 height 229
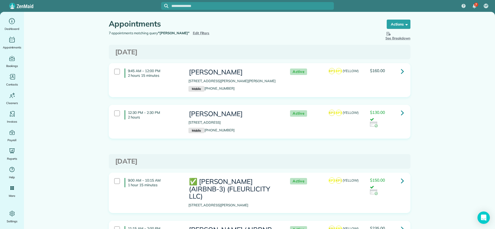
click at [401, 114] on link at bounding box center [402, 113] width 10 height 10
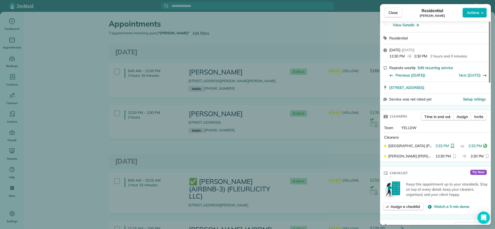
scroll to position [77, 0]
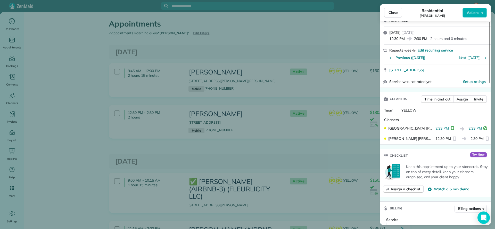
click at [74, 91] on div "Close Residential KATIE MYERS Actions Status Active KATIE MYERS · Open profile …" at bounding box center [247, 114] width 495 height 229
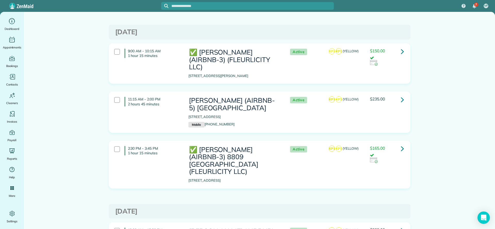
scroll to position [116, 0]
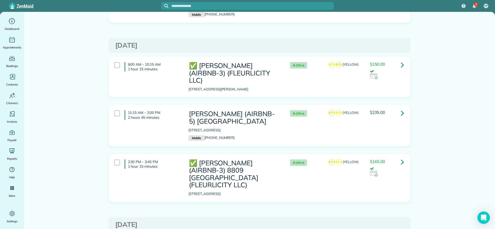
click at [401, 67] on icon at bounding box center [402, 64] width 3 height 9
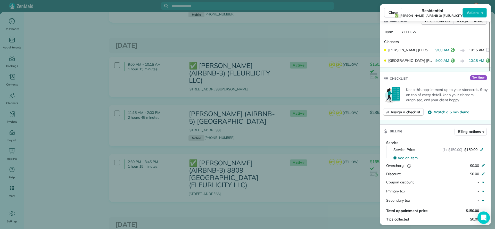
scroll to position [155, 0]
click at [196, 165] on div "Close Residential ✅ LARRY COSSE (AIRBNB-3) (FLEURLICITY LLC) Actions Status Act…" at bounding box center [247, 114] width 495 height 229
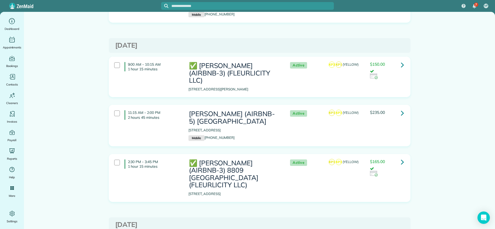
click at [401, 157] on icon at bounding box center [402, 161] width 3 height 9
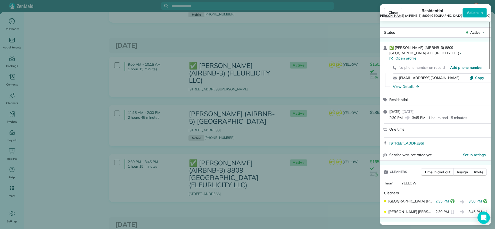
click at [139, 86] on div "Close Residential ✅ MATT GLAPION (AIRBNB-3) 8809 EDINBURGH (FLEURLICITY LLC) Ac…" at bounding box center [247, 114] width 495 height 229
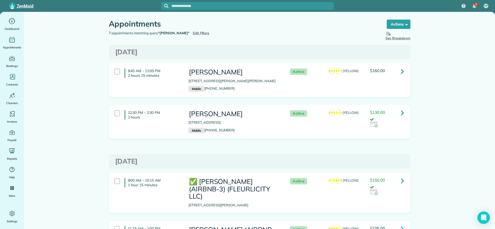
click at [193, 33] on span "Edit Filters" at bounding box center [201, 33] width 17 height 4
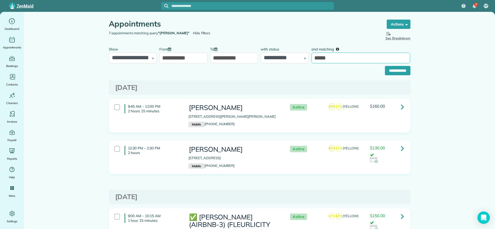
drag, startPoint x: 336, startPoint y: 60, endPoint x: 294, endPoint y: 61, distance: 42.5
click at [294, 61] on div "**********" at bounding box center [259, 53] width 304 height 19
type input "*****"
click at [385, 66] on input "**********" at bounding box center [398, 70] width 26 height 9
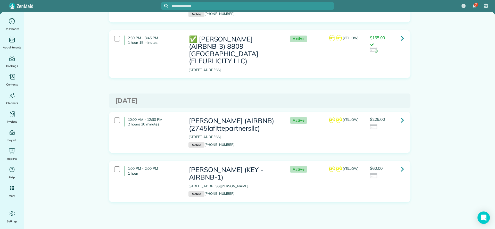
scroll to position [242, 0]
click at [401, 115] on icon at bounding box center [402, 119] width 3 height 9
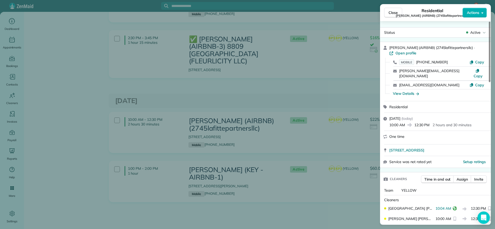
click at [346, 65] on div "Close Residential [PERSON_NAME] (AIRBNB) (2745lafittepartnersllc) Actions Statu…" at bounding box center [247, 114] width 495 height 229
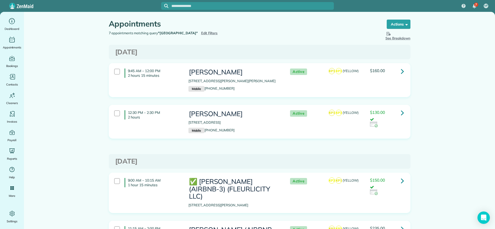
click at [201, 32] on span "Edit Filters" at bounding box center [209, 33] width 17 height 4
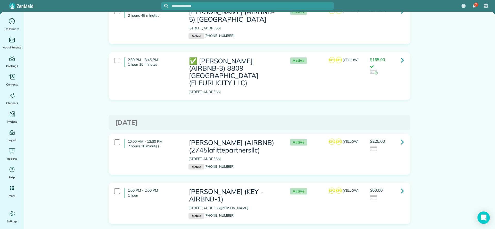
scroll to position [242, 0]
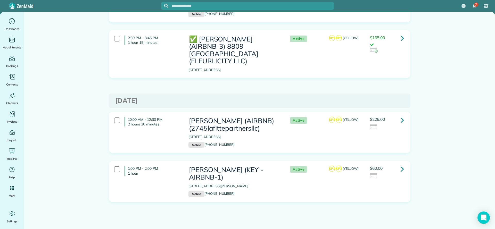
click at [401, 115] on icon at bounding box center [402, 119] width 3 height 9
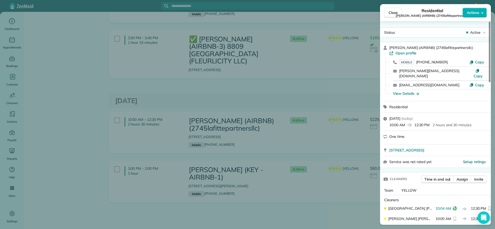
click at [224, 90] on div "Close Residential [PERSON_NAME] (AIRBNB) (2745lafittepartnersllc) Actions Statu…" at bounding box center [247, 114] width 495 height 229
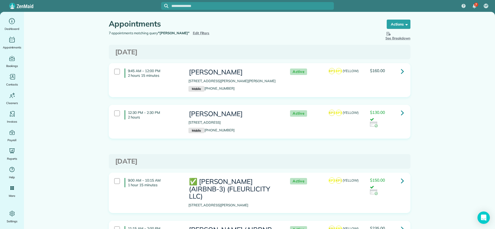
click at [193, 35] on span "Edit Filters" at bounding box center [201, 33] width 17 height 4
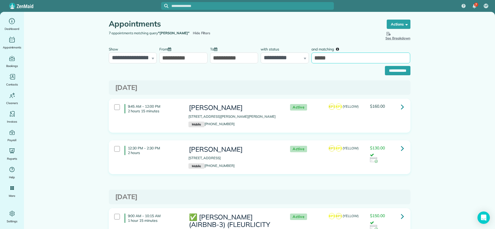
drag, startPoint x: 345, startPoint y: 61, endPoint x: 268, endPoint y: 68, distance: 77.6
click at [274, 68] on form "**********" at bounding box center [260, 59] width 302 height 31
type input "********"
click at [394, 73] on input "**********" at bounding box center [398, 70] width 26 height 9
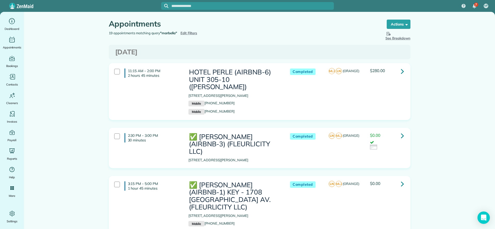
click at [401, 73] on icon at bounding box center [402, 71] width 3 height 9
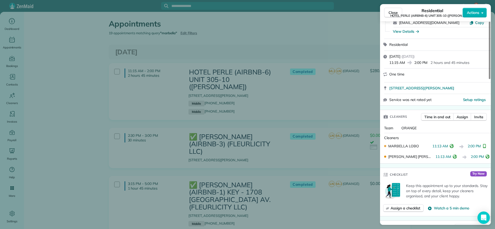
scroll to position [77, 0]
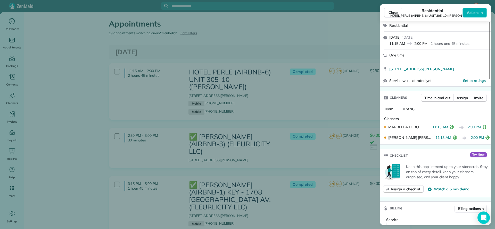
click at [327, 95] on div "Close Residential HOTEL PERLE (AIRBNB-6) UNIT 305-10 (NICK BRUNO) Actions Statu…" at bounding box center [247, 114] width 495 height 229
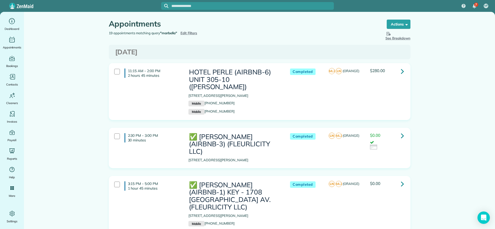
scroll to position [39, 0]
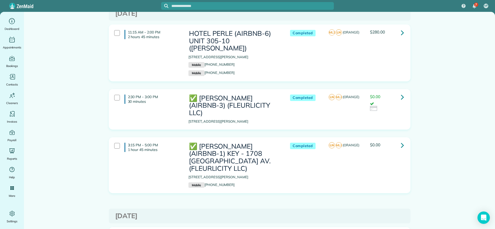
click at [401, 140] on link at bounding box center [402, 145] width 10 height 10
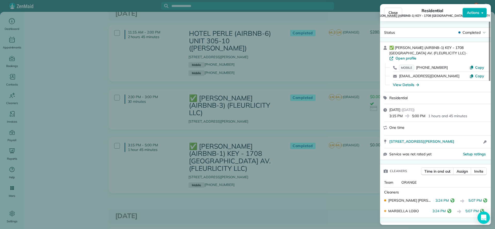
click at [323, 170] on div "Close Residential ✅ NELSON RICHARD (AIRBNB-1) KEY - 1708 POLAND AV. (FLEURLICIT…" at bounding box center [247, 114] width 495 height 229
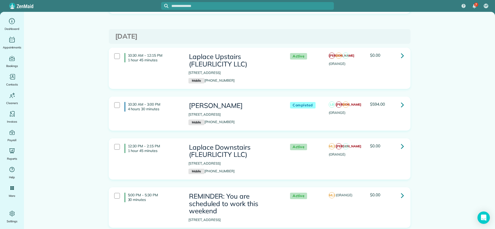
scroll to position [232, 0]
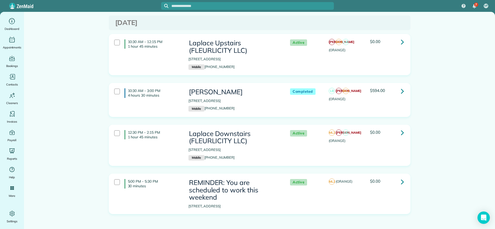
click at [401, 37] on icon at bounding box center [402, 41] width 3 height 9
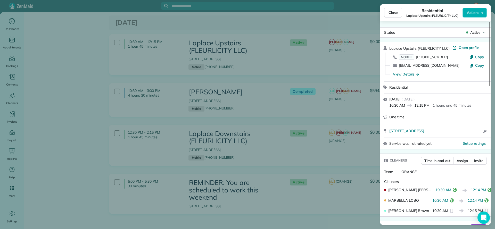
click at [74, 88] on div "Close Residential Laplace Upstairs (FLEURLICITY LLC) Actions Status Active Lapl…" at bounding box center [247, 114] width 495 height 229
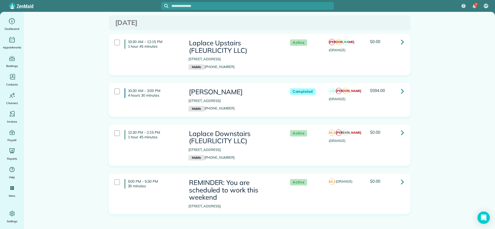
click at [401, 177] on icon at bounding box center [402, 181] width 3 height 9
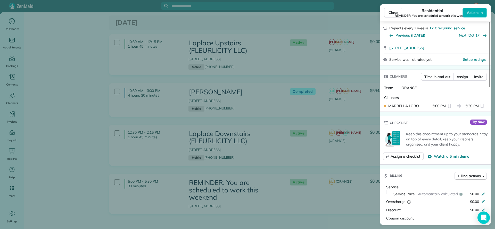
scroll to position [77, 0]
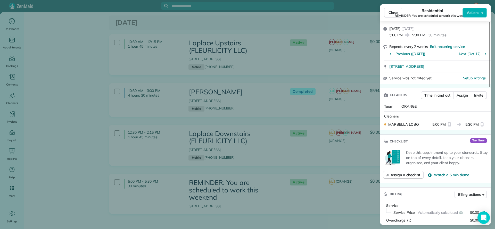
click at [91, 163] on div "Close Residential REMINDER: You are scheduled to work this weekend Actions Stat…" at bounding box center [247, 114] width 495 height 229
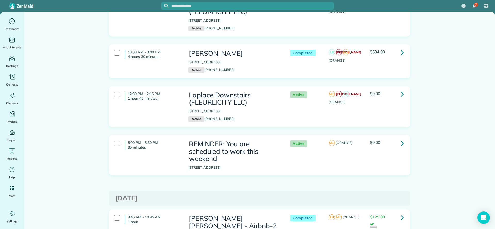
scroll to position [232, 0]
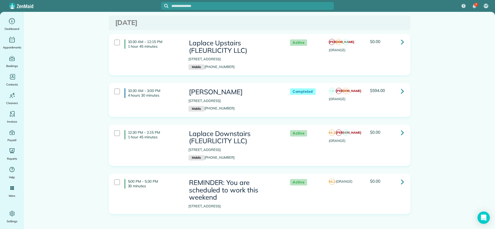
click at [261, 88] on h3 "Hugh Smalls" at bounding box center [233, 91] width 91 height 7
click at [302, 86] on div "Completed LB JA ML2 (ORANGE) $594.00" at bounding box center [345, 94] width 124 height 16
click at [401, 87] on icon at bounding box center [402, 91] width 3 height 9
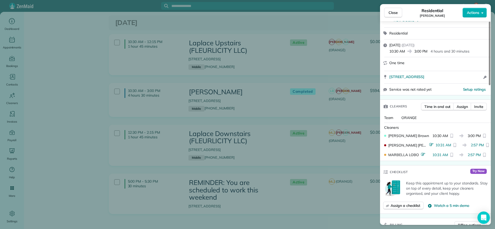
scroll to position [77, 0]
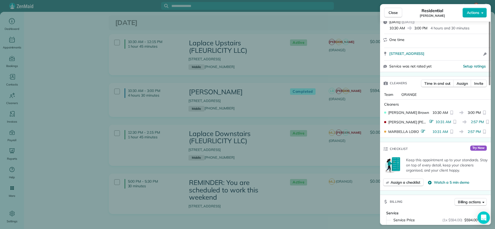
click at [326, 153] on div "Close Residential Hugh Smalls Actions Status Completed Hugh Smalls · Open profi…" at bounding box center [247, 114] width 495 height 229
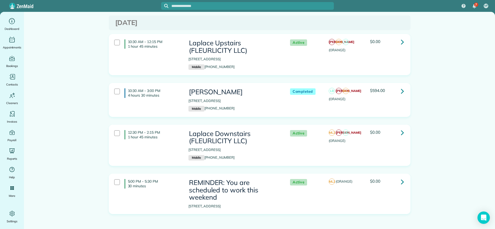
click at [401, 128] on icon at bounding box center [402, 132] width 3 height 9
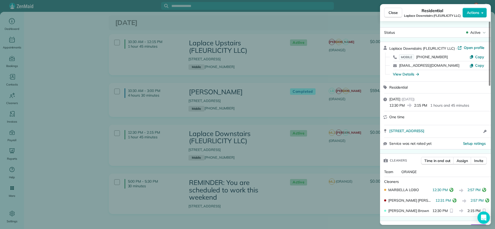
click at [332, 81] on div "Close Residential Laplace Downstairs (FLEURLICITY LLC) Actions Status Active La…" at bounding box center [247, 114] width 495 height 229
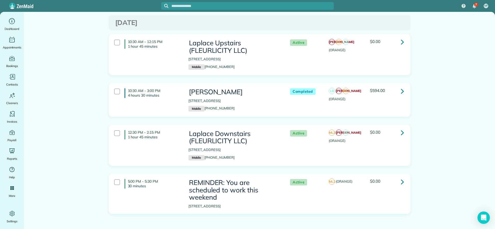
click at [352, 88] on div "LB JA ML2 (ORANGE)" at bounding box center [346, 94] width 34 height 13
click at [384, 90] on div "10:30 AM - 3:00 PM 4 hours 30 minutes Hugh Smalls 508 Revere Drive LaPlace LA 7…" at bounding box center [258, 100] width 297 height 28
click at [401, 87] on icon at bounding box center [402, 91] width 3 height 9
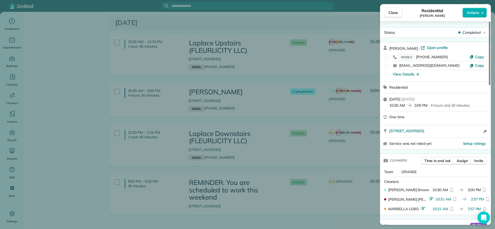
click at [328, 109] on div "Close Residential Hugh Smalls Actions Status Completed Hugh Smalls · Open profi…" at bounding box center [247, 114] width 495 height 229
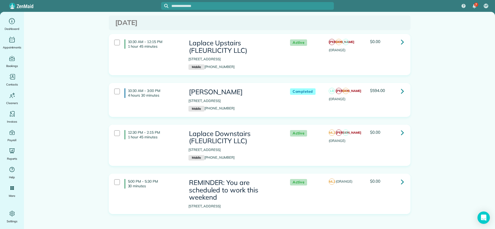
click at [380, 129] on div "Active ML2 JA LB (ORANGE) $0.00" at bounding box center [345, 136] width 124 height 16
drag, startPoint x: 372, startPoint y: 131, endPoint x: 377, endPoint y: 130, distance: 5.5
click at [373, 131] on div "Active ML2 JA LB (ORANGE) $0.00" at bounding box center [345, 136] width 124 height 16
click at [401, 128] on icon at bounding box center [402, 132] width 3 height 9
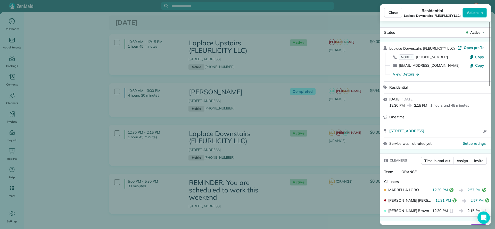
click at [344, 137] on div "Close Residential Laplace Downstairs (FLEURLICITY LLC) Actions Status Active La…" at bounding box center [247, 114] width 495 height 229
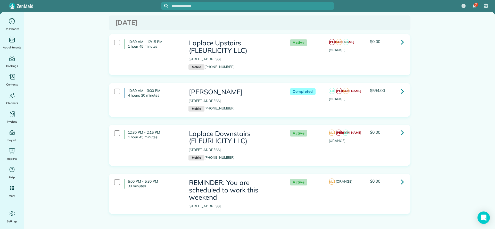
click at [397, 86] on link at bounding box center [402, 91] width 10 height 10
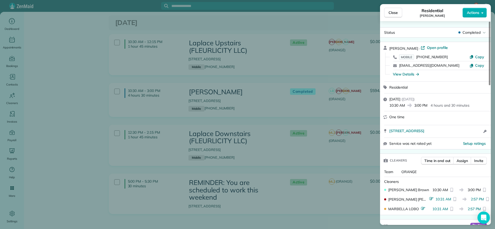
scroll to position [39, 0]
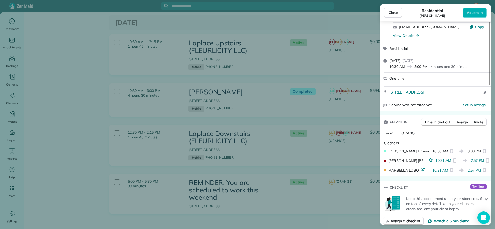
click at [250, 112] on div "Close Residential Hugh Smalls Actions Status Completed Hugh Smalls · Open profi…" at bounding box center [247, 114] width 495 height 229
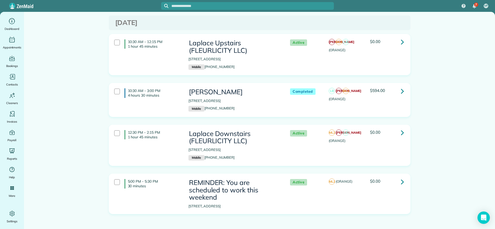
scroll to position [193, 0]
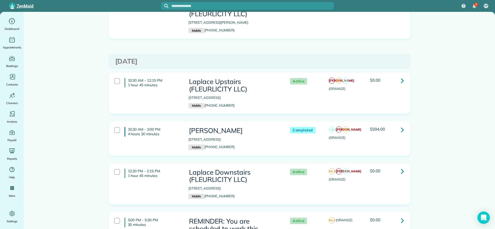
click at [401, 76] on icon at bounding box center [402, 80] width 3 height 9
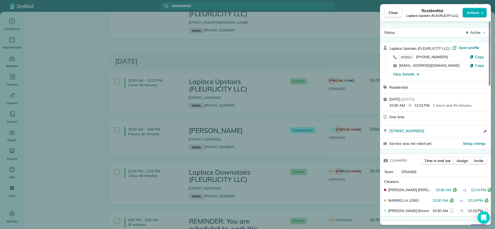
click at [343, 188] on div "Close Residential Laplace Upstairs (FLEURLICITY LLC) Actions Status Active Lapl…" at bounding box center [247, 114] width 495 height 229
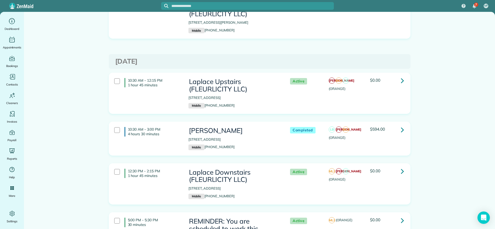
click at [403, 124] on link at bounding box center [402, 129] width 10 height 10
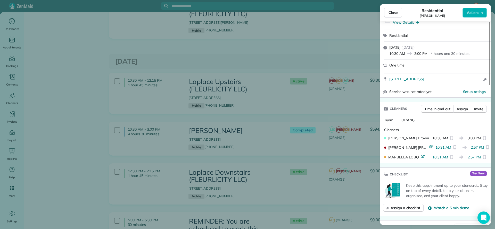
scroll to position [39, 0]
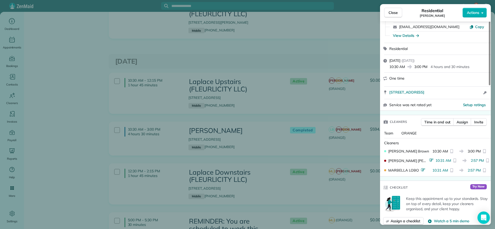
click at [346, 101] on div "Close Residential Hugh Smalls Actions Status Completed Hugh Smalls · Open profi…" at bounding box center [247, 114] width 495 height 229
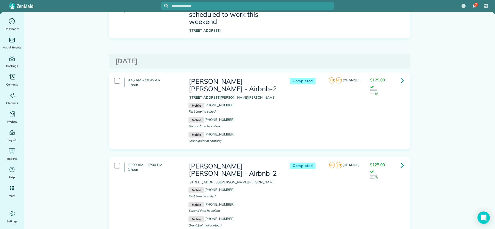
scroll to position [425, 0]
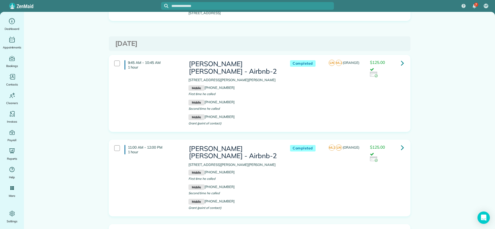
click at [401, 59] on icon at bounding box center [402, 63] width 3 height 9
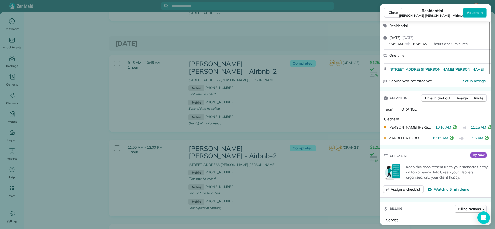
scroll to position [77, 0]
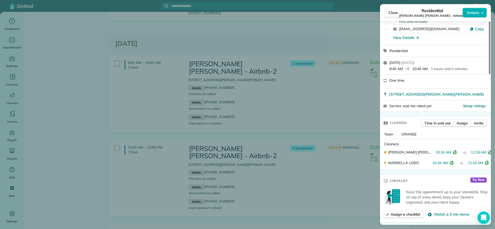
click at [332, 155] on div "Close Residential Kirkland Sanfor Oretha - Airbnb-2 Actions Status Completed Ki…" at bounding box center [247, 114] width 495 height 229
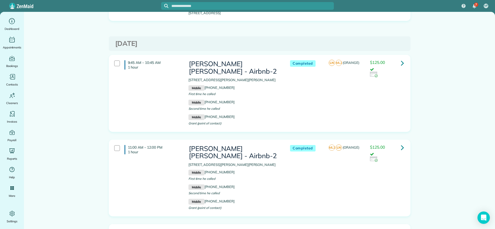
click at [401, 59] on icon at bounding box center [402, 63] width 3 height 9
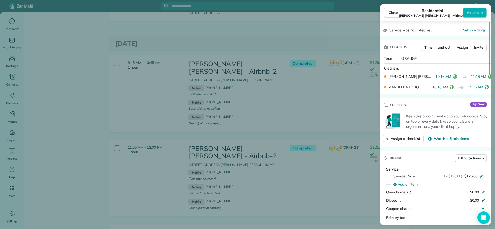
scroll to position [155, 0]
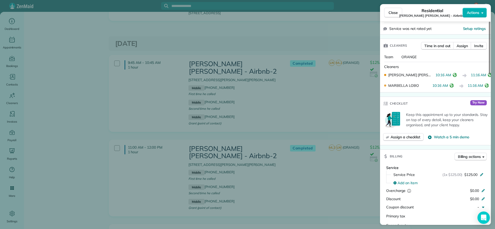
click at [346, 104] on div "Close Residential Kirkland Sanfor Oretha - Airbnb-2 Actions Status Completed Ki…" at bounding box center [247, 114] width 495 height 229
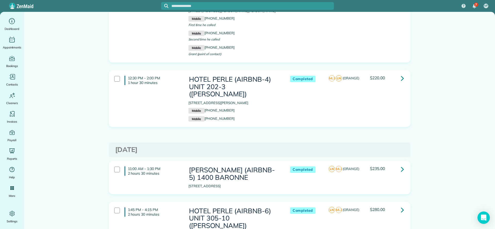
scroll to position [580, 0]
click at [401, 81] on icon at bounding box center [402, 77] width 3 height 9
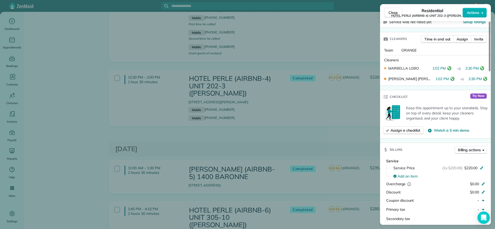
scroll to position [155, 0]
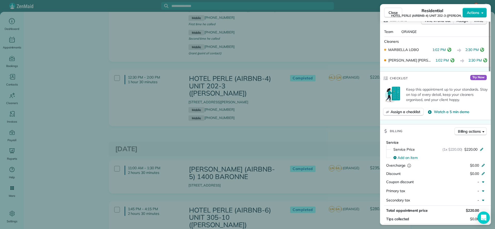
click at [363, 131] on div "Close Residential HOTEL PERLE (AIRBNB-4) UNIT 202-3 (NICK BRUNO) Actions Status…" at bounding box center [247, 114] width 495 height 229
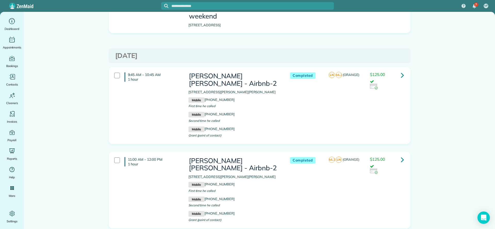
scroll to position [387, 0]
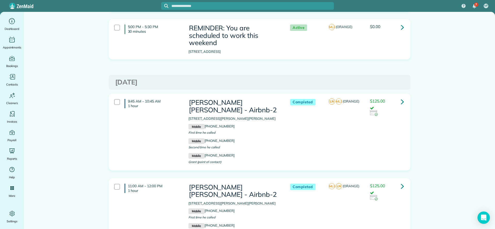
click at [401, 97] on icon at bounding box center [402, 101] width 3 height 9
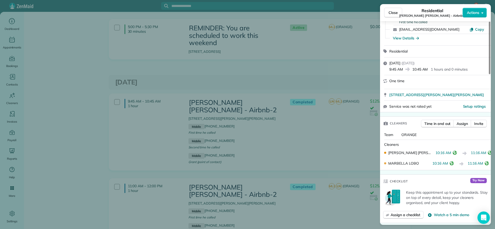
scroll to position [77, 0]
click at [298, 53] on div "Close Residential Kirkland Sanfor Oretha - Airbnb-2 Actions Status Completed Ki…" at bounding box center [247, 114] width 495 height 229
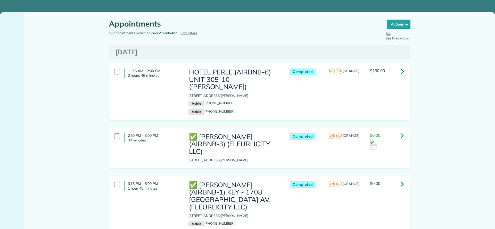
scroll to position [387, 0]
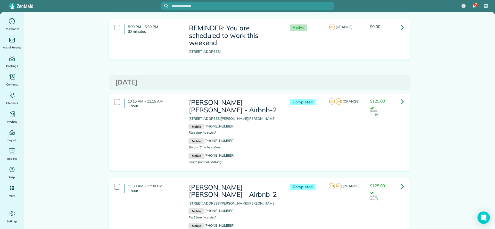
click at [402, 96] on link at bounding box center [402, 101] width 10 height 10
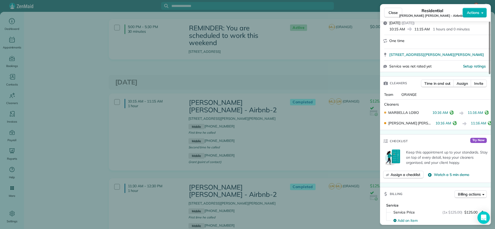
scroll to position [78, 0]
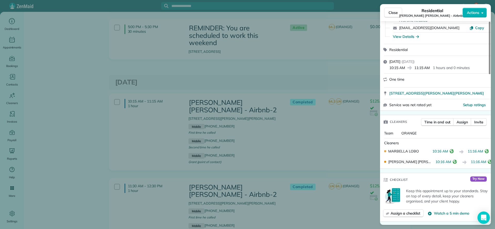
click at [353, 54] on div "Close Residential Kirkland Sanfor Oretha - Airbnb-2 Actions Status Completed Ki…" at bounding box center [247, 114] width 495 height 229
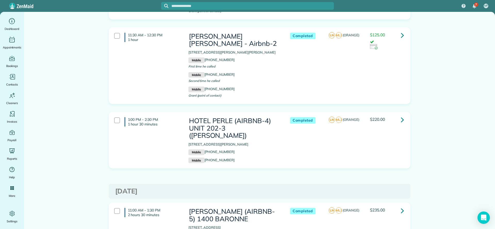
scroll to position [541, 0]
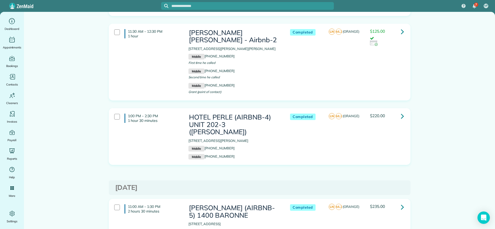
click at [397, 115] on link at bounding box center [402, 116] width 10 height 10
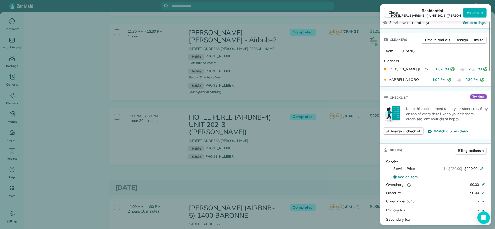
scroll to position [155, 0]
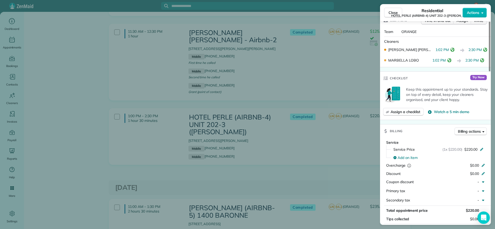
click at [318, 68] on div "Close Residential HOTEL PERLE (AIRBNB-4) UNIT 202-3 (NICK BRUNO) Actions Status…" at bounding box center [247, 114] width 495 height 229
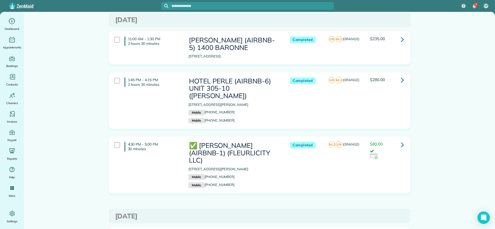
scroll to position [696, 0]
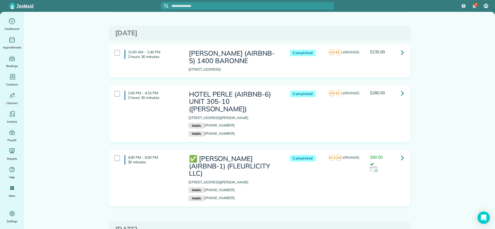
click at [401, 48] on icon at bounding box center [402, 52] width 3 height 9
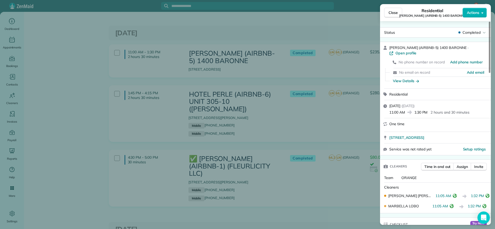
scroll to position [39, 0]
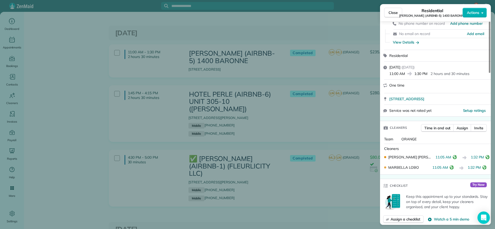
click at [279, 115] on div "Close Residential NICK BRUNO (AIRBNB-5) 1400 BARONNE Actions Status Completed N…" at bounding box center [247, 114] width 495 height 229
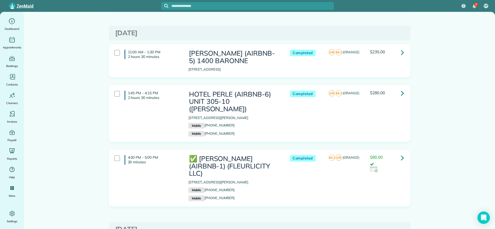
click at [401, 153] on icon at bounding box center [402, 157] width 3 height 9
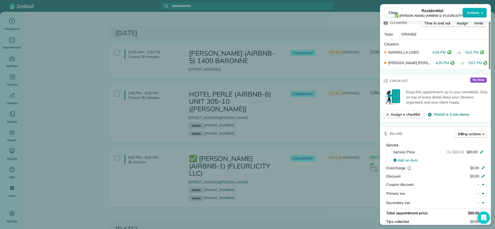
scroll to position [155, 0]
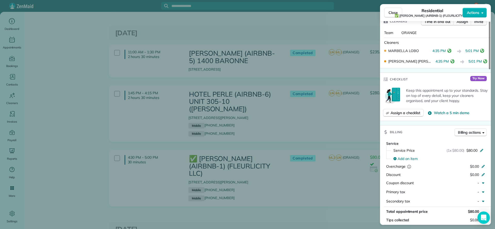
click at [95, 162] on div "Close Residential ✅ NIOBE JOSEPH (AIRBNB-1) (FLEURLICITY LLC) Actions Status Co…" at bounding box center [247, 114] width 495 height 229
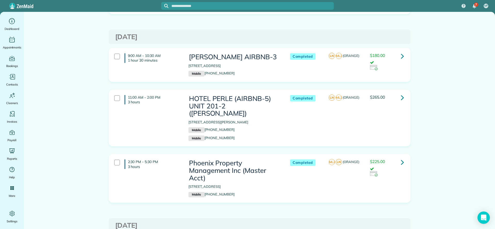
scroll to position [889, 0]
click at [401, 50] on link at bounding box center [402, 55] width 10 height 10
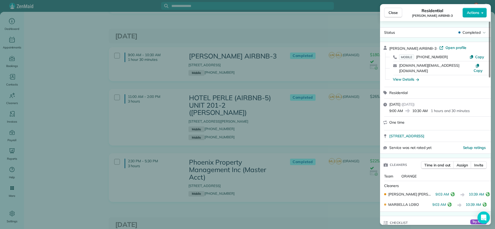
click at [224, 135] on div "Close Residential Cassandra Duncan AIRBNB-3 Actions Status Completed Cassandra …" at bounding box center [247, 114] width 495 height 229
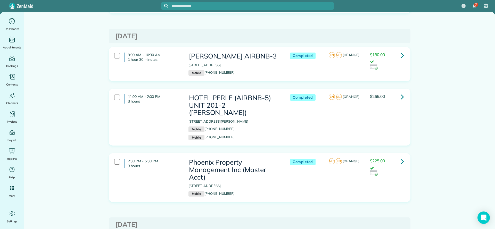
click at [401, 157] on icon at bounding box center [402, 161] width 3 height 9
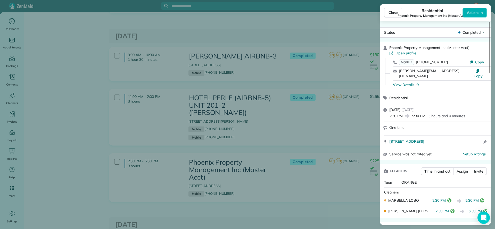
click at [271, 128] on div "Close Residential Phoenix Property Management Inc (Master Acct) Actions Status …" at bounding box center [247, 114] width 495 height 229
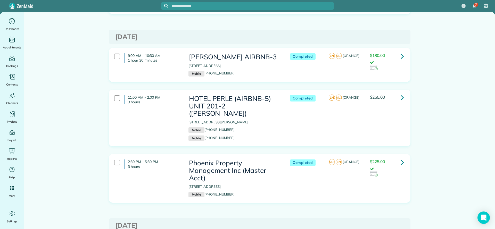
scroll to position [889, 0]
click at [401, 51] on icon at bounding box center [402, 55] width 3 height 9
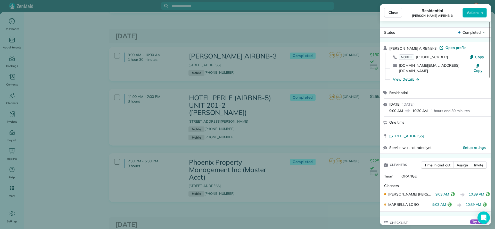
click at [321, 143] on div "Close Residential Cassandra Duncan AIRBNB-3 Actions Status Completed Cassandra …" at bounding box center [247, 114] width 495 height 229
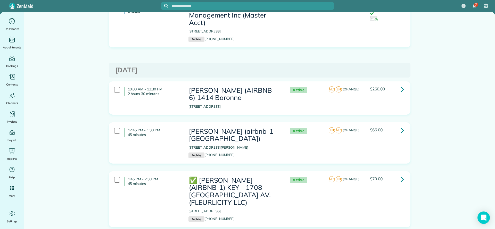
scroll to position [1056, 0]
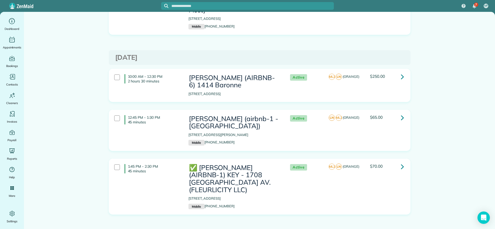
click at [401, 72] on icon at bounding box center [402, 76] width 3 height 9
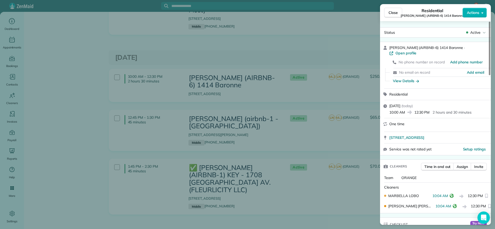
click at [323, 199] on div "Close Residential NICK BRUNO (AIRBNB-6) 1414 Baronne Actions Status Active NICK…" at bounding box center [247, 114] width 495 height 229
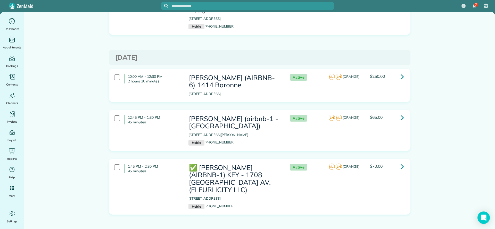
click at [397, 162] on link at bounding box center [402, 167] width 10 height 10
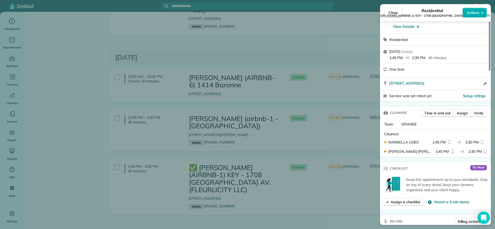
scroll to position [77, 0]
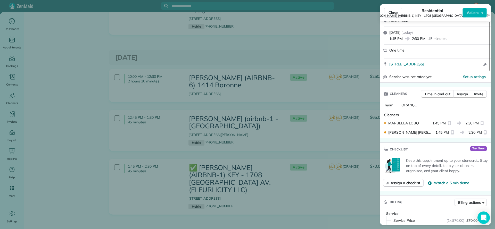
click at [346, 196] on div "Close Residential ✅ NELSON RICHARD (AIRBNB-1) KEY - 1708 POLAND AV. (FLEURLICIT…" at bounding box center [247, 114] width 495 height 229
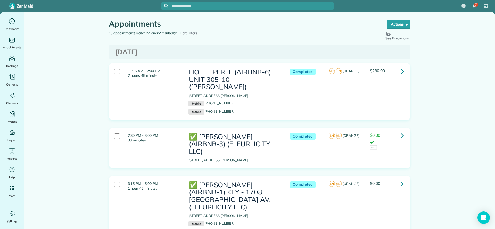
drag, startPoint x: 189, startPoint y: 32, endPoint x: 187, endPoint y: 34, distance: 2.8
click at [189, 32] on span "Edit Filters" at bounding box center [188, 33] width 17 height 4
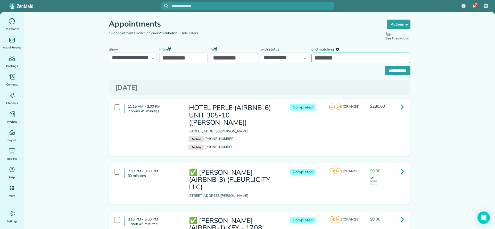
drag, startPoint x: 342, startPoint y: 61, endPoint x: 213, endPoint y: 61, distance: 128.3
click at [213, 61] on div "**********" at bounding box center [259, 53] width 304 height 19
type input "******"
click at [400, 69] on input "**********" at bounding box center [398, 70] width 26 height 9
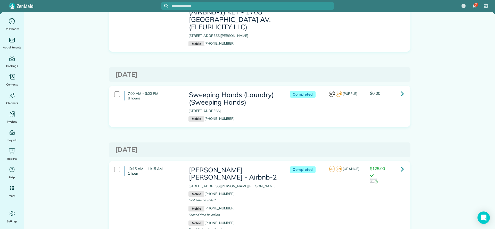
scroll to position [193, 0]
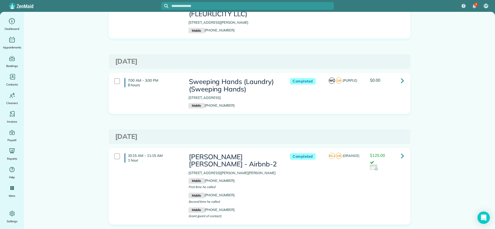
click at [401, 76] on icon at bounding box center [402, 80] width 3 height 9
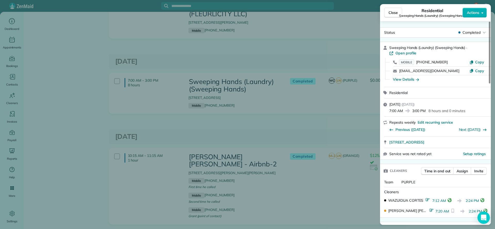
click at [342, 114] on div "Close Residential Sweeping Hands (Laundry) (Sweeping Hands) Actions Status Comp…" at bounding box center [247, 114] width 495 height 229
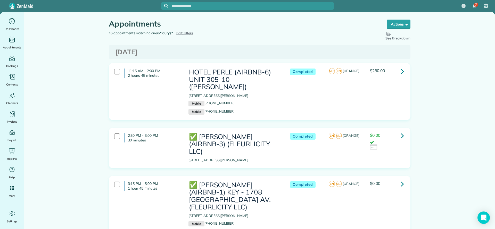
drag, startPoint x: 187, startPoint y: 34, endPoint x: 191, endPoint y: 34, distance: 3.7
click at [187, 34] on span "Edit Filters" at bounding box center [184, 33] width 17 height 4
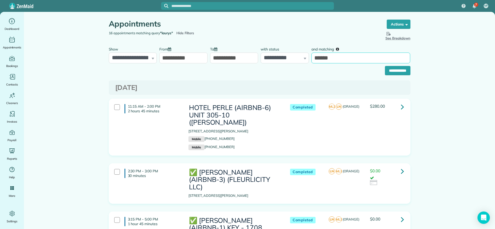
drag, startPoint x: 340, startPoint y: 58, endPoint x: 261, endPoint y: 64, distance: 79.1
click at [261, 64] on form "**********" at bounding box center [260, 59] width 302 height 31
type input "******"
click at [385, 72] on input "**********" at bounding box center [398, 70] width 26 height 9
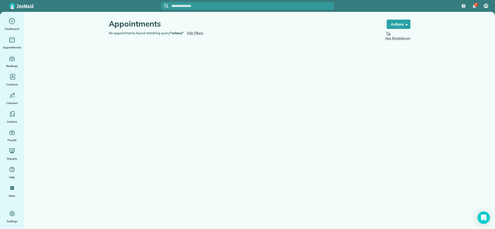
click at [199, 34] on span "Edit Filters" at bounding box center [195, 33] width 17 height 4
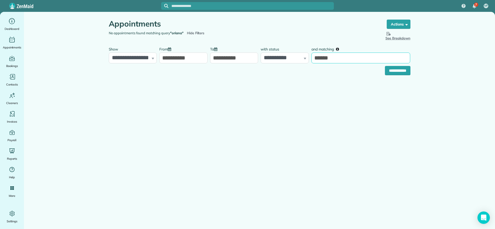
drag, startPoint x: 343, startPoint y: 57, endPoint x: 282, endPoint y: 69, distance: 61.6
click at [283, 69] on form "**********" at bounding box center [260, 59] width 302 height 31
type input "*****"
click at [396, 73] on input "**********" at bounding box center [398, 70] width 26 height 9
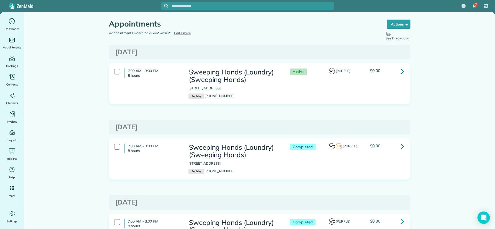
click at [397, 71] on link at bounding box center [402, 71] width 10 height 10
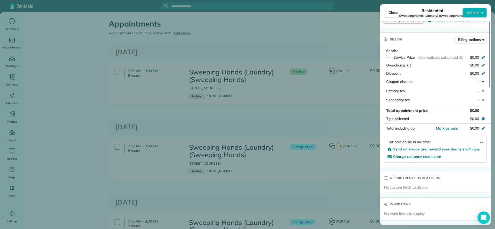
scroll to position [115, 0]
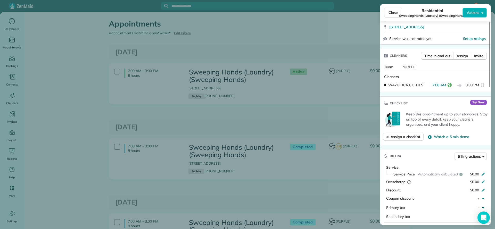
drag, startPoint x: 342, startPoint y: 121, endPoint x: 339, endPoint y: 129, distance: 7.6
click at [339, 129] on div "Close Residential Sweeping Hands (Laundry) (Sweeping Hands) Actions Status Acti…" at bounding box center [247, 114] width 495 height 229
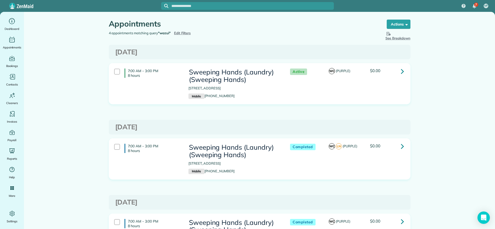
click at [402, 149] on link at bounding box center [402, 146] width 10 height 10
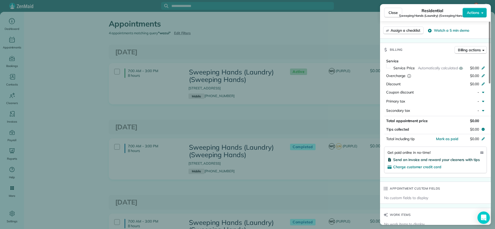
scroll to position [155, 0]
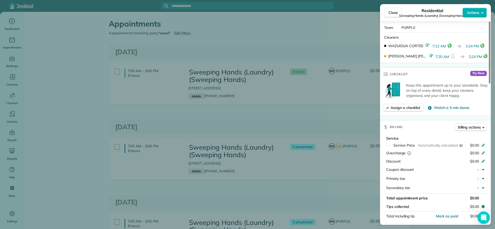
click at [167, 108] on div "Close Residential Sweeping Hands (Laundry) (Sweeping Hands) Actions Status Comp…" at bounding box center [247, 114] width 495 height 229
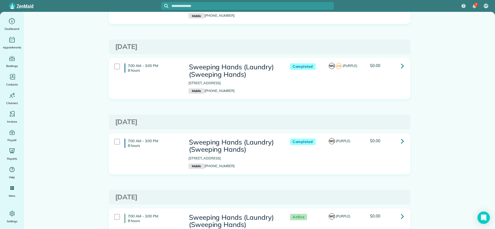
scroll to position [129, 0]
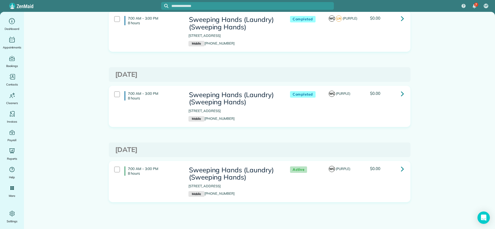
click at [401, 95] on icon at bounding box center [402, 93] width 3 height 9
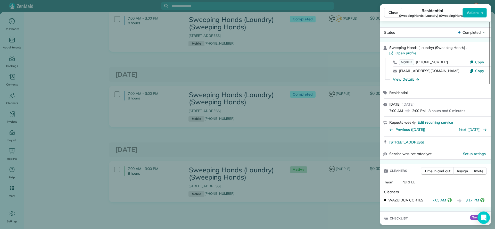
drag, startPoint x: 208, startPoint y: 140, endPoint x: 210, endPoint y: 141, distance: 2.7
click at [208, 140] on div "Close Residential Sweeping Hands (Laundry) (Sweeping Hands) Actions Status Comp…" at bounding box center [247, 114] width 495 height 229
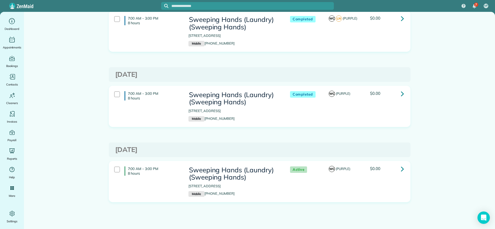
click at [401, 168] on link at bounding box center [402, 169] width 10 height 10
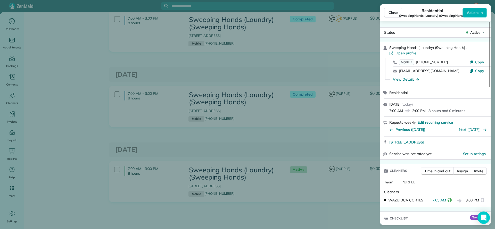
click at [286, 61] on div "Close Residential Sweeping Hands (Laundry) (Sweeping Hands) Actions Status Acti…" at bounding box center [247, 114] width 495 height 229
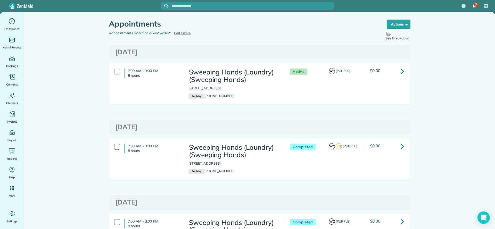
click at [184, 34] on span "Edit Filters" at bounding box center [182, 33] width 17 height 4
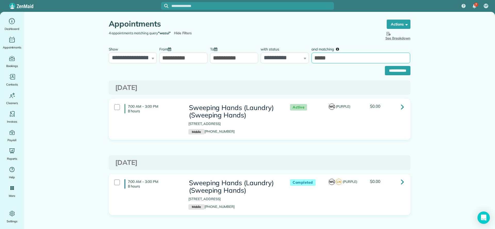
drag, startPoint x: 353, startPoint y: 57, endPoint x: 278, endPoint y: 62, distance: 75.9
click at [278, 62] on div "**********" at bounding box center [259, 53] width 304 height 19
type input "********"
click at [385, 71] on input "**********" at bounding box center [398, 70] width 26 height 9
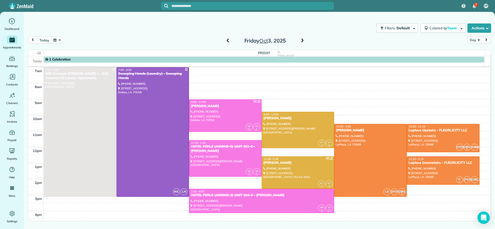
click at [303, 42] on span at bounding box center [302, 41] width 6 height 5
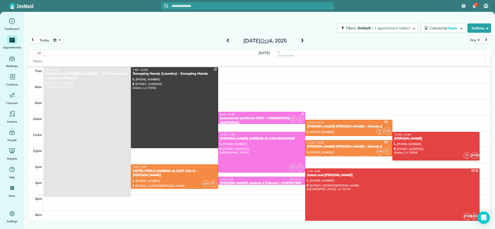
click at [114, 98] on div at bounding box center [87, 132] width 87 height 129
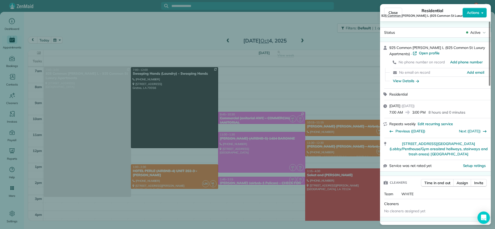
click at [199, 104] on div "Close Residential 925 Common [PERSON_NAME] L ([STREET_ADDRESS] Luxury Apartment…" at bounding box center [247, 114] width 495 height 229
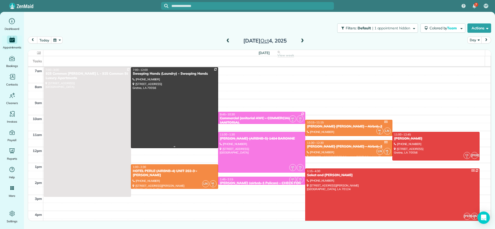
click at [199, 100] on div at bounding box center [174, 108] width 87 height 80
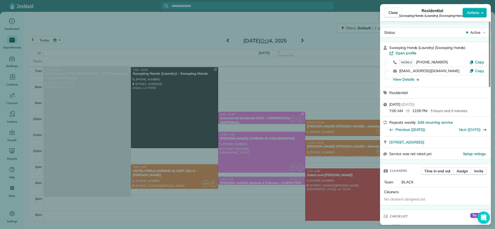
click at [325, 87] on div "Close Residential Sweeping Hands (Laundry) (Sweeping Hands) Actions Status Acti…" at bounding box center [247, 114] width 495 height 229
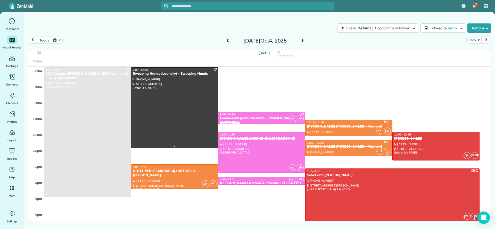
click at [183, 114] on div at bounding box center [174, 108] width 87 height 80
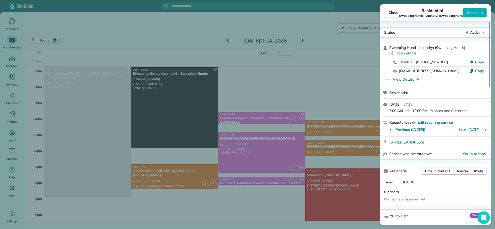
click at [303, 87] on div "Close Residential Sweeping Hands (Laundry) (Sweeping Hands) Actions Status Acti…" at bounding box center [247, 114] width 495 height 229
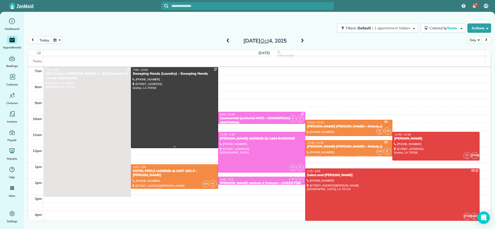
click at [164, 92] on div at bounding box center [174, 108] width 87 height 80
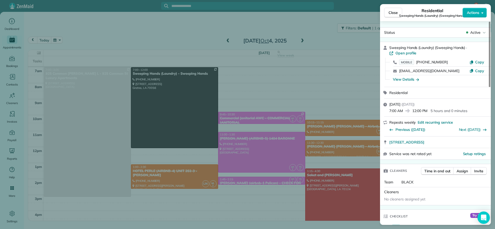
click at [325, 87] on div "Close Residential Sweeping Hands (Laundry) (Sweeping Hands) Actions Status Acti…" at bounding box center [247, 114] width 495 height 229
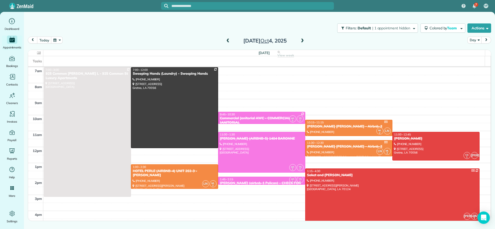
click at [229, 41] on span at bounding box center [228, 41] width 6 height 5
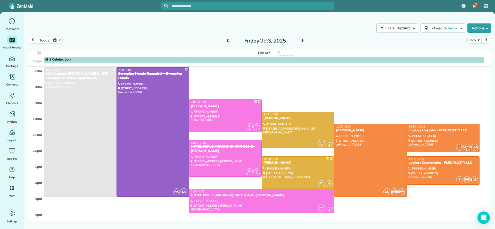
click at [304, 42] on span at bounding box center [302, 41] width 6 height 5
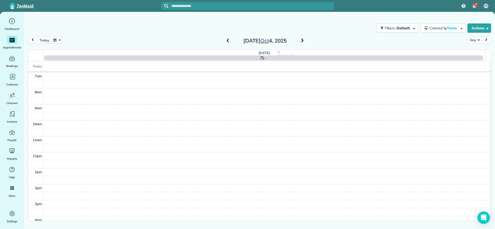
click at [304, 42] on span at bounding box center [302, 41] width 6 height 5
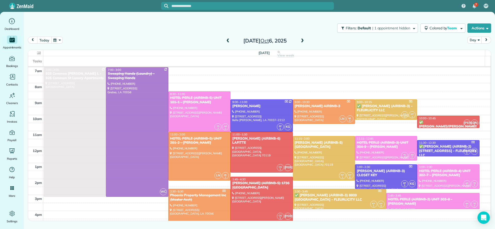
click at [46, 40] on button "today" at bounding box center [44, 40] width 14 height 7
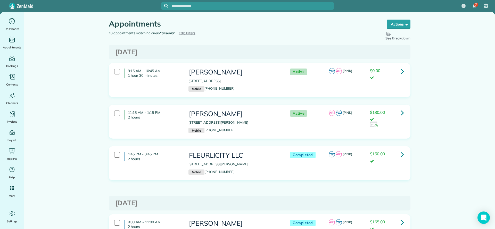
click at [401, 70] on icon at bounding box center [402, 71] width 3 height 9
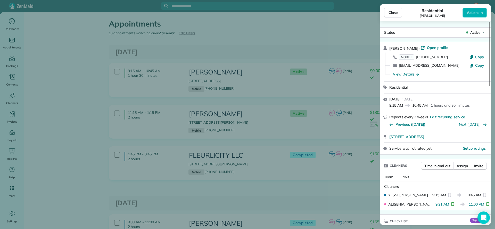
click at [275, 134] on div "Close Residential [PERSON_NAME] Actions Status Active [PERSON_NAME] · Open prof…" at bounding box center [247, 114] width 495 height 229
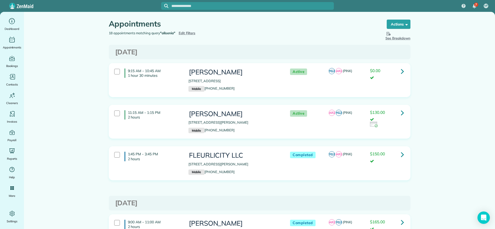
click at [401, 156] on icon at bounding box center [402, 154] width 3 height 9
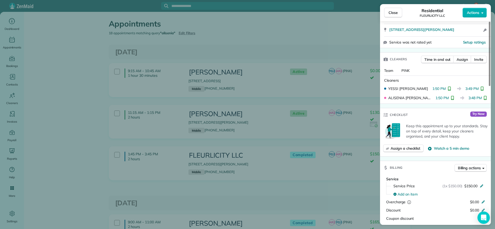
scroll to position [77, 0]
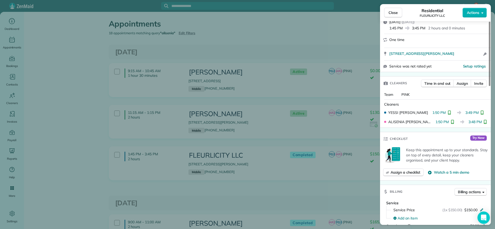
click at [314, 142] on div "Close Residential FLEURLICITY LLC Actions Status Completed FLEURLICITY LLC · Op…" at bounding box center [247, 114] width 495 height 229
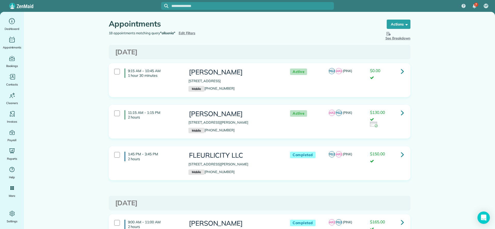
click at [401, 71] on icon at bounding box center [402, 71] width 3 height 9
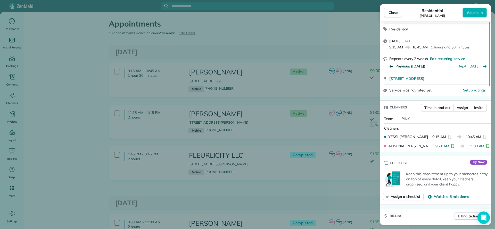
scroll to position [77, 0]
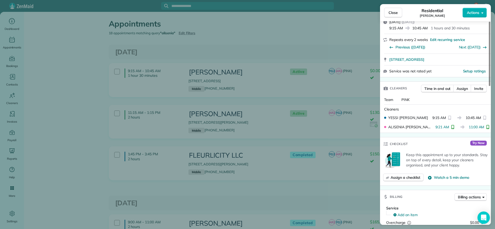
click at [385, 117] on div at bounding box center [385, 118] width 2 height 2
click at [337, 127] on div "Close Residential [PERSON_NAME] Actions Status Active [PERSON_NAME] · Open prof…" at bounding box center [247, 114] width 495 height 229
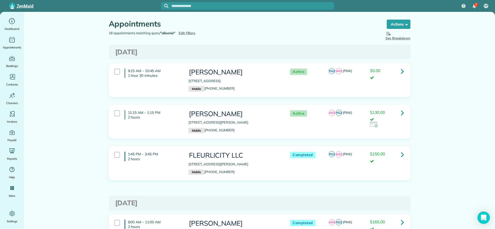
click at [401, 74] on icon at bounding box center [402, 71] width 3 height 9
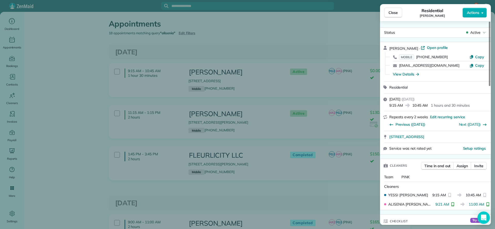
click at [330, 145] on div "Close Residential [PERSON_NAME] Actions Status Active [PERSON_NAME] · Open prof…" at bounding box center [247, 114] width 495 height 229
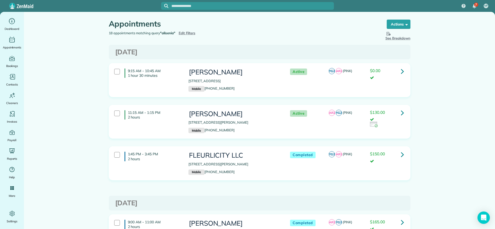
click at [401, 157] on icon at bounding box center [402, 154] width 3 height 9
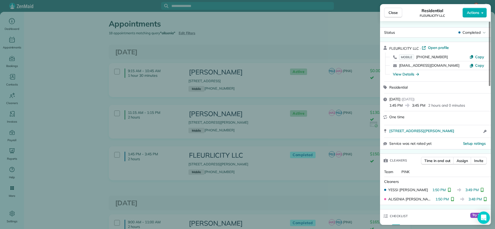
click at [288, 110] on div "Close Residential FLEURLICITY LLC Actions Status Completed FLEURLICITY LLC · Op…" at bounding box center [247, 114] width 495 height 229
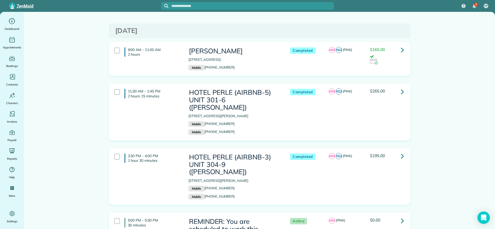
scroll to position [155, 0]
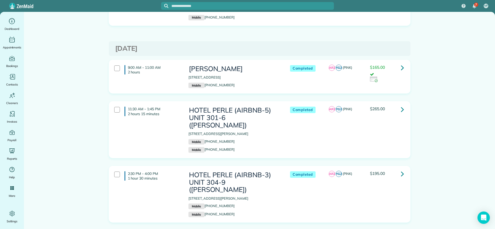
click at [401, 70] on icon at bounding box center [402, 67] width 3 height 9
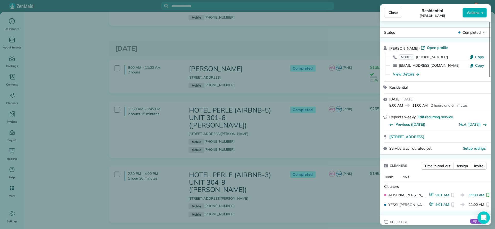
click at [338, 116] on div "Close Residential [PERSON_NAME] Actions Status Completed [PERSON_NAME] · Open p…" at bounding box center [247, 114] width 495 height 229
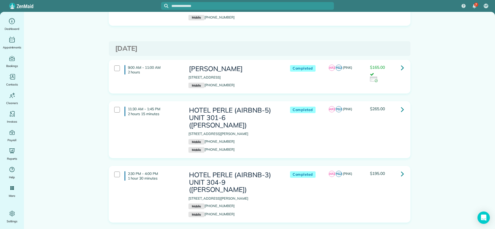
click at [401, 169] on icon at bounding box center [402, 173] width 3 height 9
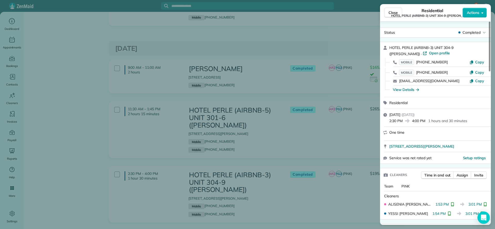
click at [298, 132] on div "Close Residential HOTEL PERLE (AIRBNB-3) UNIT 304-9 ([PERSON_NAME]) Actions Sta…" at bounding box center [247, 114] width 495 height 229
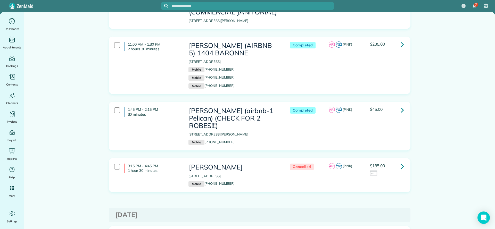
scroll to position [425, 0]
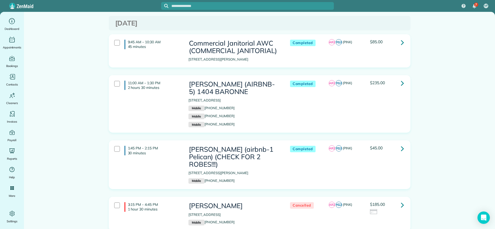
click at [401, 201] on icon at bounding box center [402, 205] width 3 height 9
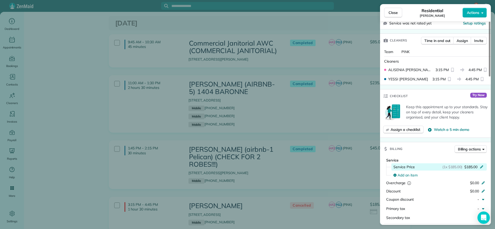
scroll to position [48, 0]
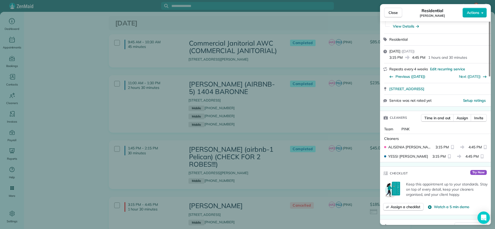
click at [352, 171] on div "Close Residential [PERSON_NAME] Actions Status Cancelled [PERSON_NAME] · Open p…" at bounding box center [247, 114] width 495 height 229
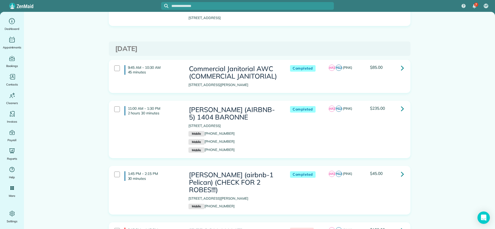
scroll to position [387, 0]
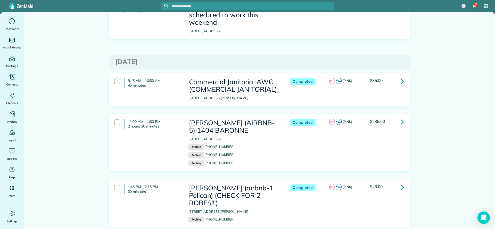
click at [401, 76] on link at bounding box center [402, 81] width 10 height 10
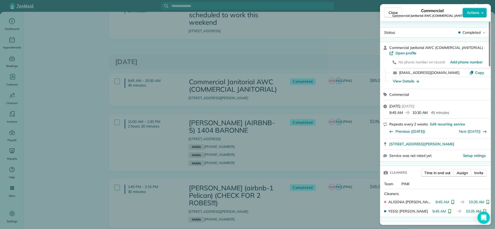
click at [269, 131] on div "Close Commercial Commercial Janitorial AWC (COMMERCIAL JANITORIAL) Actions Stat…" at bounding box center [247, 114] width 495 height 229
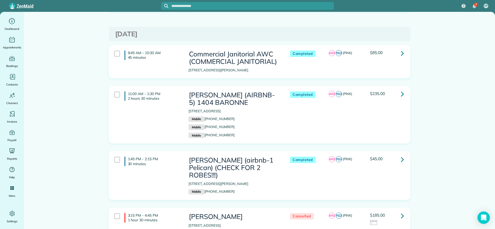
scroll to position [425, 0]
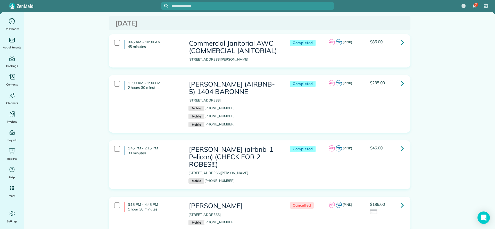
click at [401, 144] on icon at bounding box center [402, 148] width 3 height 9
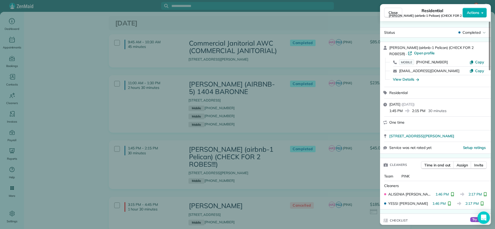
click at [343, 112] on div "Close Residential [PERSON_NAME] (airbnb-1 Pelican) (CHECK FOR 2 ROBES!!!) Actio…" at bounding box center [247, 114] width 495 height 229
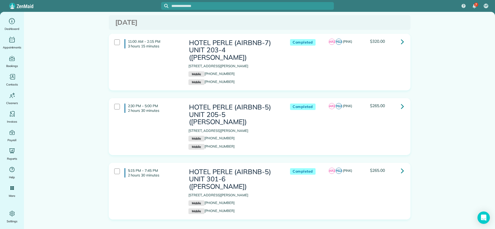
scroll to position [657, 0]
click at [401, 165] on icon at bounding box center [402, 169] width 3 height 9
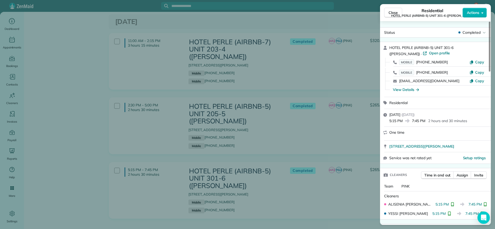
click at [305, 46] on div "Close Residential HOTEL PERLE (AIRBNB-5) UNIT 301-6 ([PERSON_NAME]) Actions Sta…" at bounding box center [247, 114] width 495 height 229
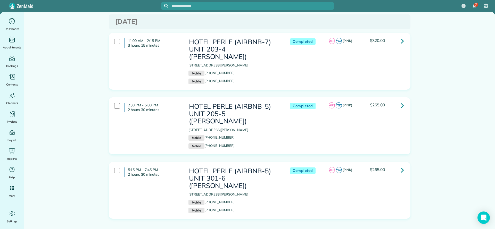
click at [402, 36] on link at bounding box center [402, 41] width 10 height 10
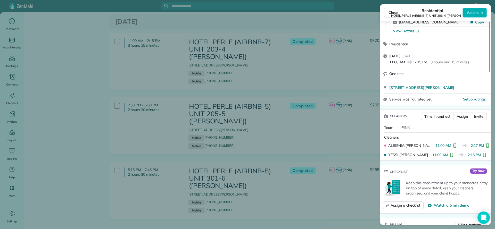
scroll to position [77, 0]
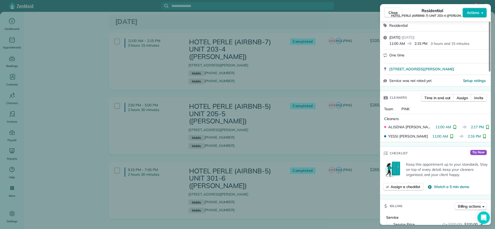
click at [343, 121] on div "Close Residential HOTEL PERLE (AIRBNB-7) UNIT 203-4 (NICK BRUNO) Actions Status…" at bounding box center [247, 114] width 495 height 229
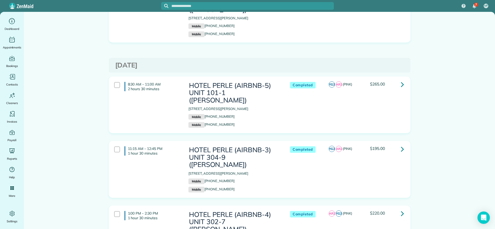
scroll to position [850, 0]
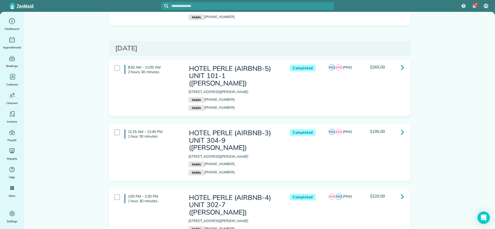
click at [401, 63] on icon at bounding box center [402, 67] width 3 height 9
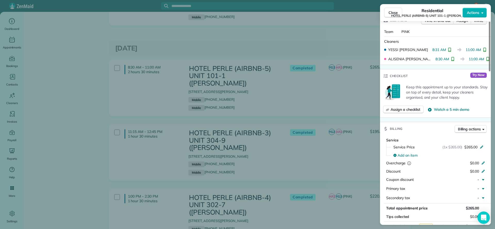
scroll to position [77, 0]
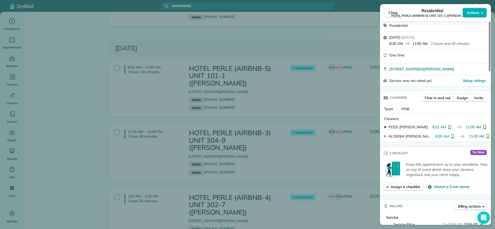
click at [270, 153] on div "Close Residential HOTEL PERLE (AIRBNB-5) UNIT 101-1 (NICK BRUNO) Actions Status…" at bounding box center [247, 114] width 495 height 229
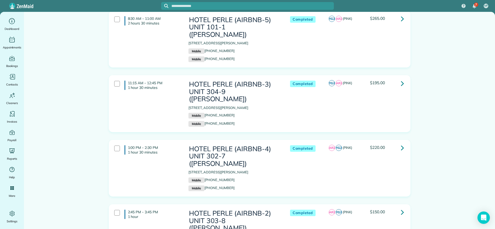
scroll to position [902, 0]
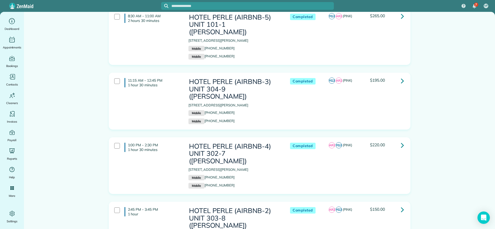
click at [401, 205] on icon at bounding box center [402, 209] width 3 height 9
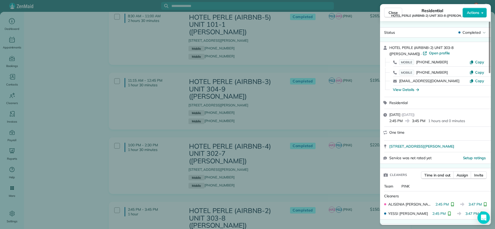
scroll to position [77, 0]
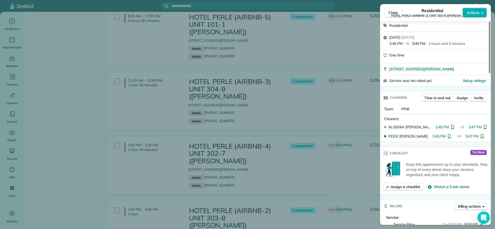
drag, startPoint x: 222, startPoint y: 117, endPoint x: 225, endPoint y: 119, distance: 3.2
click at [222, 117] on div "Close Residential HOTEL PERLE (AIRBNB-2) UNIT 303-8 (NICK BRUNO) Actions Status…" at bounding box center [247, 114] width 495 height 229
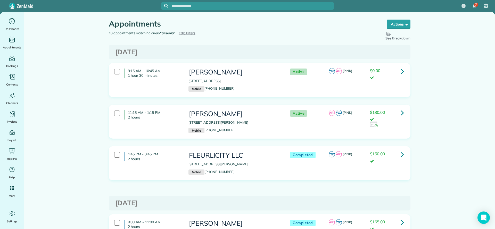
click at [186, 34] on span "Edit Filters" at bounding box center [187, 33] width 17 height 4
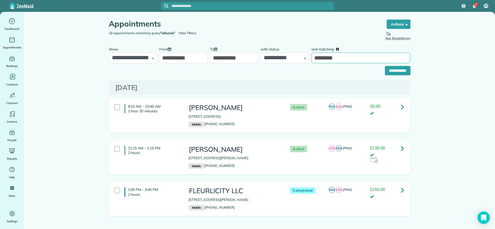
drag, startPoint x: 370, startPoint y: 59, endPoint x: 255, endPoint y: 66, distance: 115.2
click at [256, 66] on form "**********" at bounding box center [260, 59] width 302 height 31
type input "*****"
click at [385, 70] on input "**********" at bounding box center [398, 70] width 26 height 9
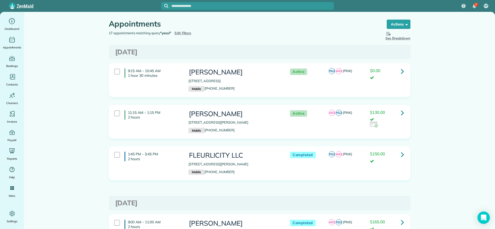
click at [401, 73] on icon at bounding box center [402, 71] width 3 height 9
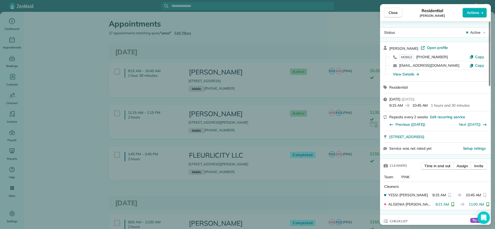
click at [345, 35] on div "Close Residential BRYCE CRIER Actions Status Active BRYCE CRIER · Open profile …" at bounding box center [247, 114] width 495 height 229
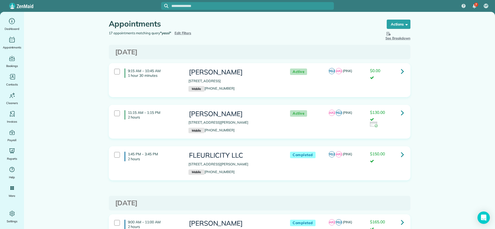
click at [185, 34] on span "Edit Filters" at bounding box center [182, 33] width 17 height 4
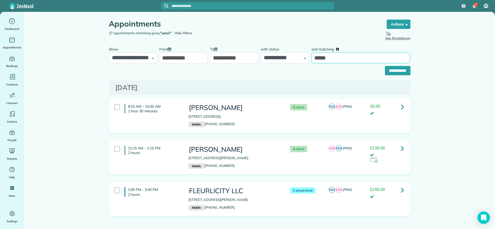
drag, startPoint x: 340, startPoint y: 56, endPoint x: 244, endPoint y: 60, distance: 96.7
click at [245, 59] on div "**********" at bounding box center [259, 53] width 304 height 19
type input "*******"
click at [385, 66] on input "**********" at bounding box center [398, 70] width 26 height 9
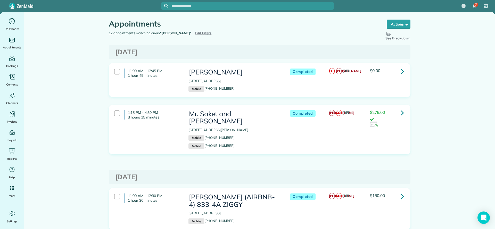
drag, startPoint x: 185, startPoint y: 32, endPoint x: 199, endPoint y: 34, distance: 14.3
click at [195, 32] on span "Edit Filters" at bounding box center [203, 33] width 17 height 4
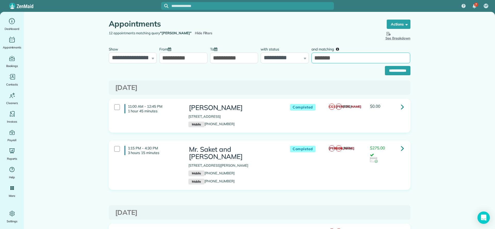
drag, startPoint x: 347, startPoint y: 57, endPoint x: 240, endPoint y: 67, distance: 107.7
click at [245, 65] on form "**********" at bounding box center [260, 59] width 302 height 31
type input "*********"
click at [393, 71] on input "**********" at bounding box center [398, 70] width 26 height 9
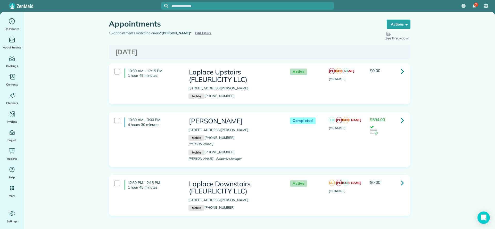
click at [397, 74] on link at bounding box center [402, 71] width 10 height 10
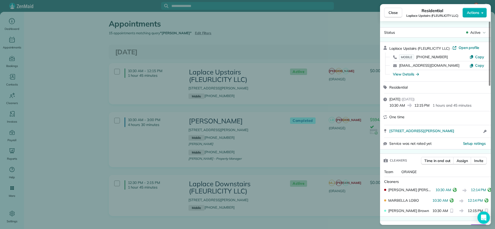
click at [240, 54] on div "Close Residential Laplace Upstairs (FLEURLICITY LLC) Actions Status Active Lapl…" at bounding box center [247, 114] width 495 height 229
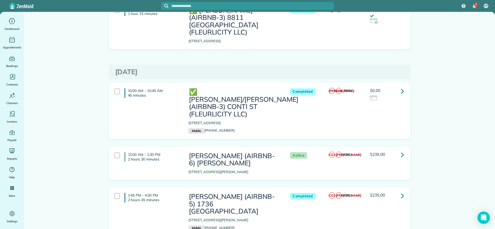
scroll to position [503, 0]
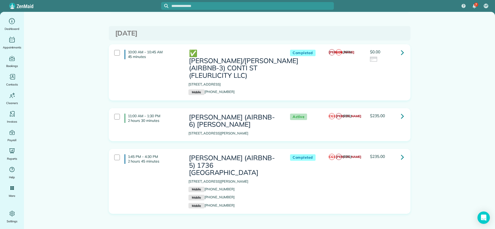
click at [401, 155] on icon at bounding box center [402, 157] width 3 height 9
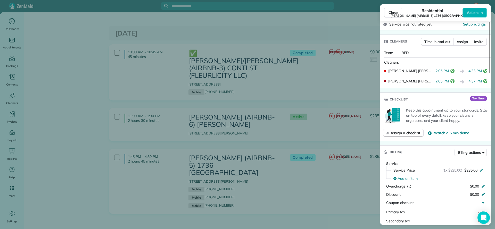
scroll to position [155, 0]
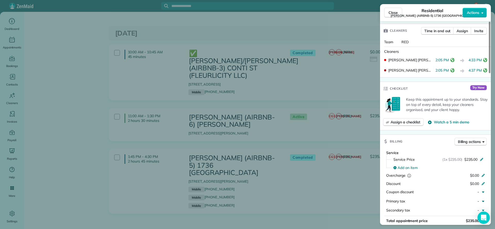
click at [312, 201] on div "Close Residential [PERSON_NAME] (AIRBNB-5) 1736 [PERSON_NAME] Actions Status Co…" at bounding box center [247, 114] width 495 height 229
